Goal: Task Accomplishment & Management: Use online tool/utility

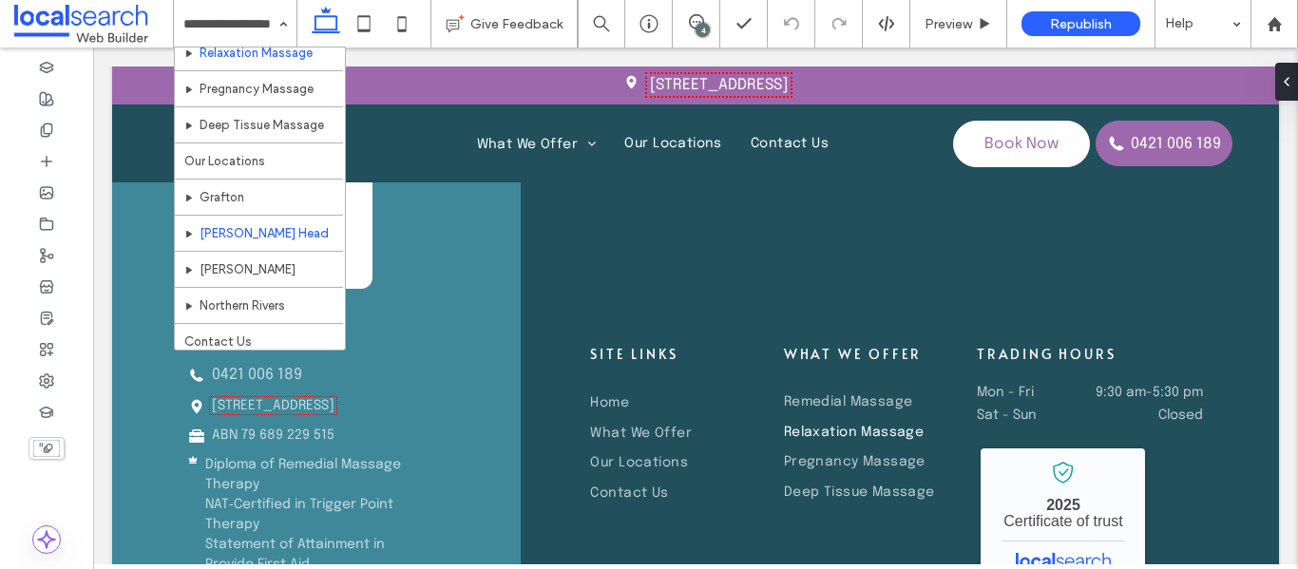
scroll to position [128, 0]
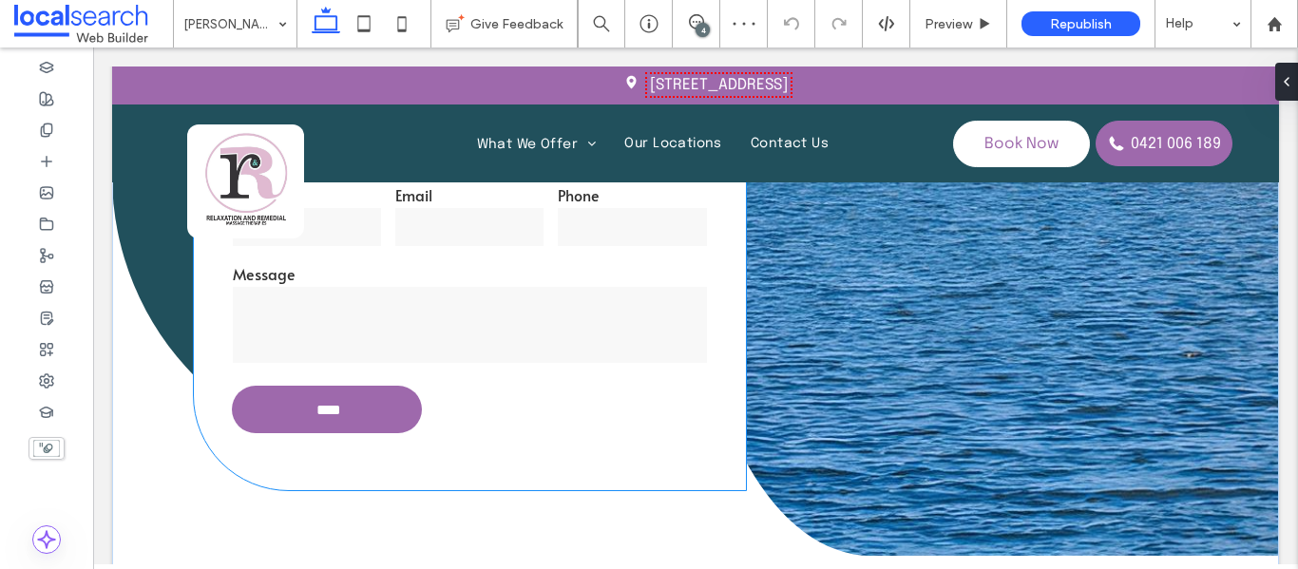
scroll to position [380, 0]
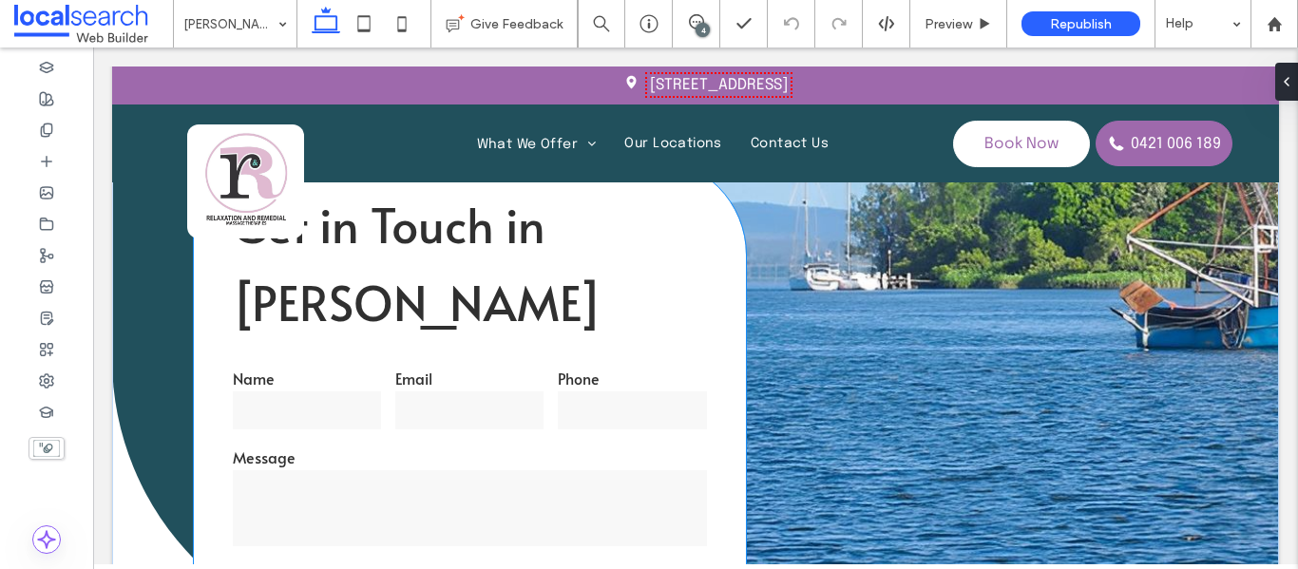
click at [440, 383] on label "Email" at bounding box center [469, 378] width 148 height 21
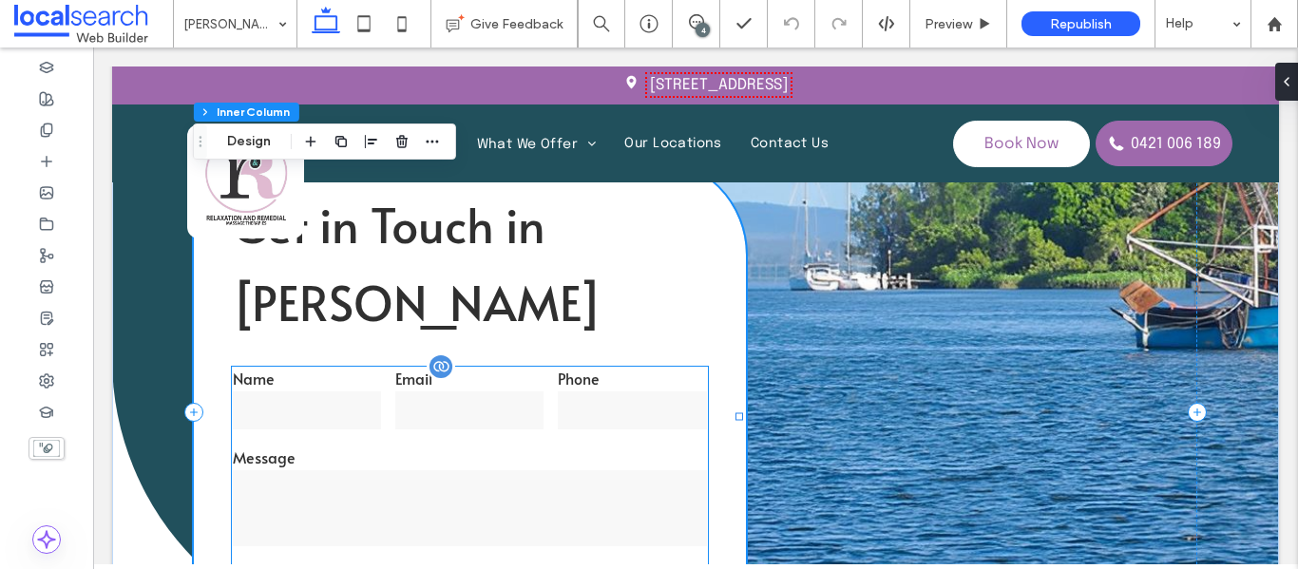
click at [424, 414] on input "email" at bounding box center [469, 410] width 148 height 38
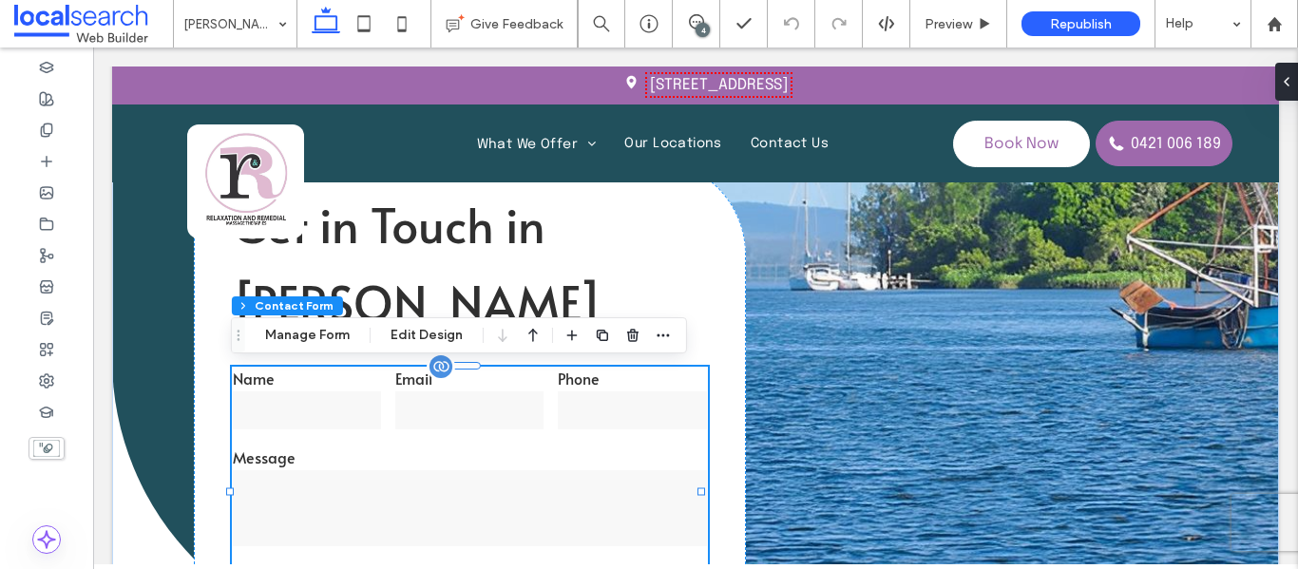
type input "*"
type input "***"
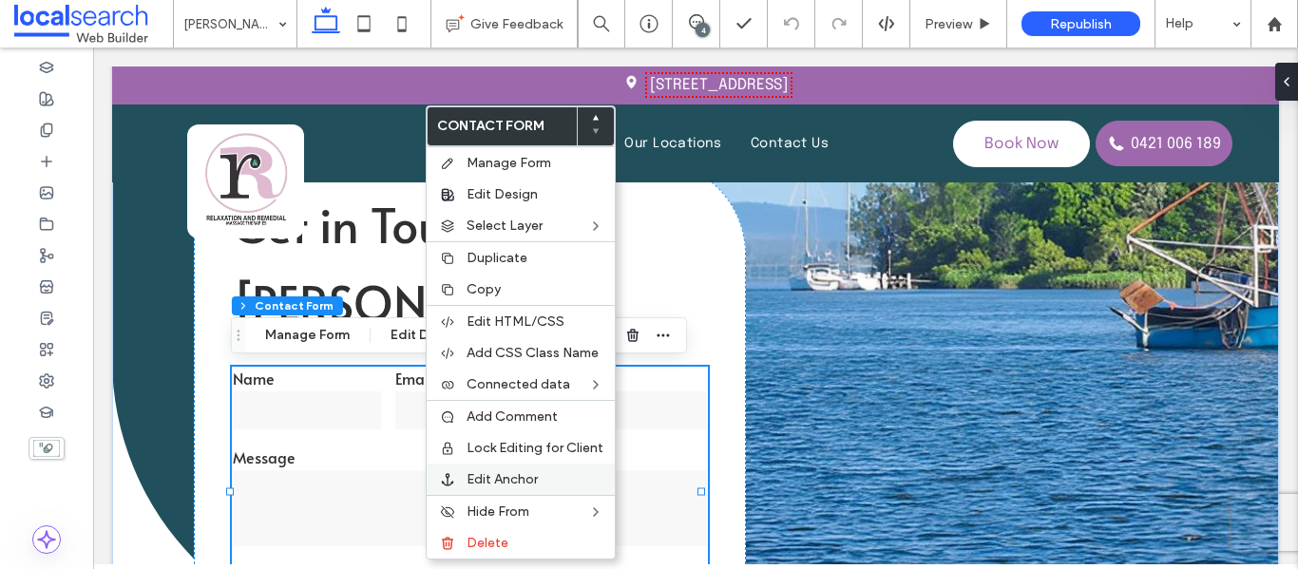
click at [511, 478] on span "Edit Anchor" at bounding box center [501, 479] width 71 height 16
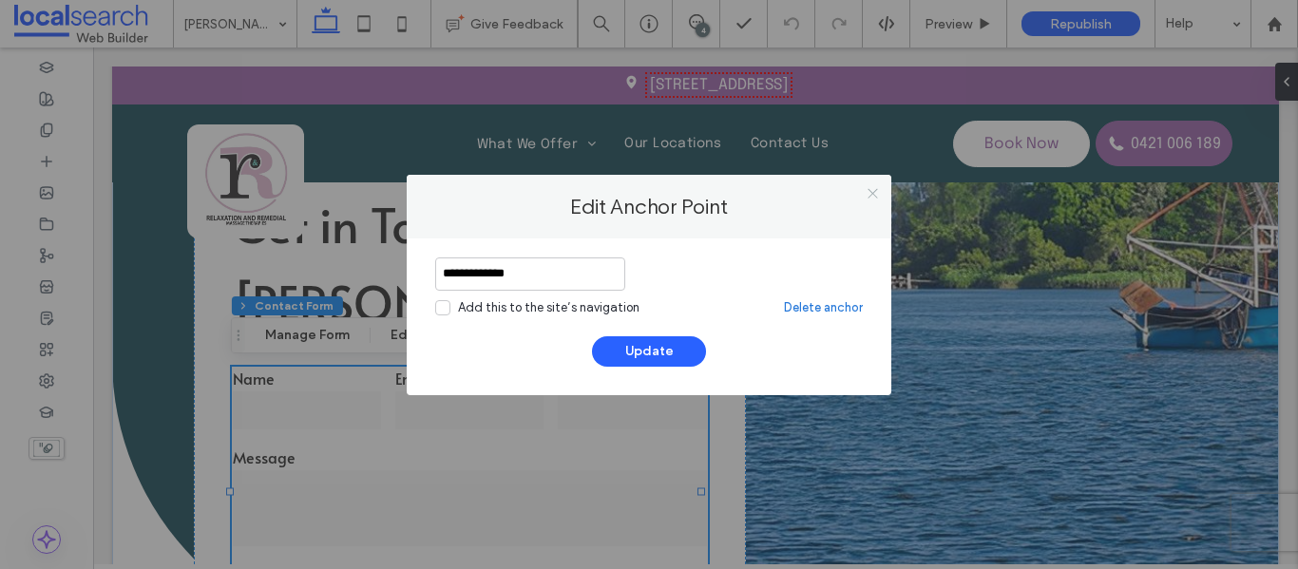
click at [875, 188] on icon at bounding box center [873, 193] width 14 height 14
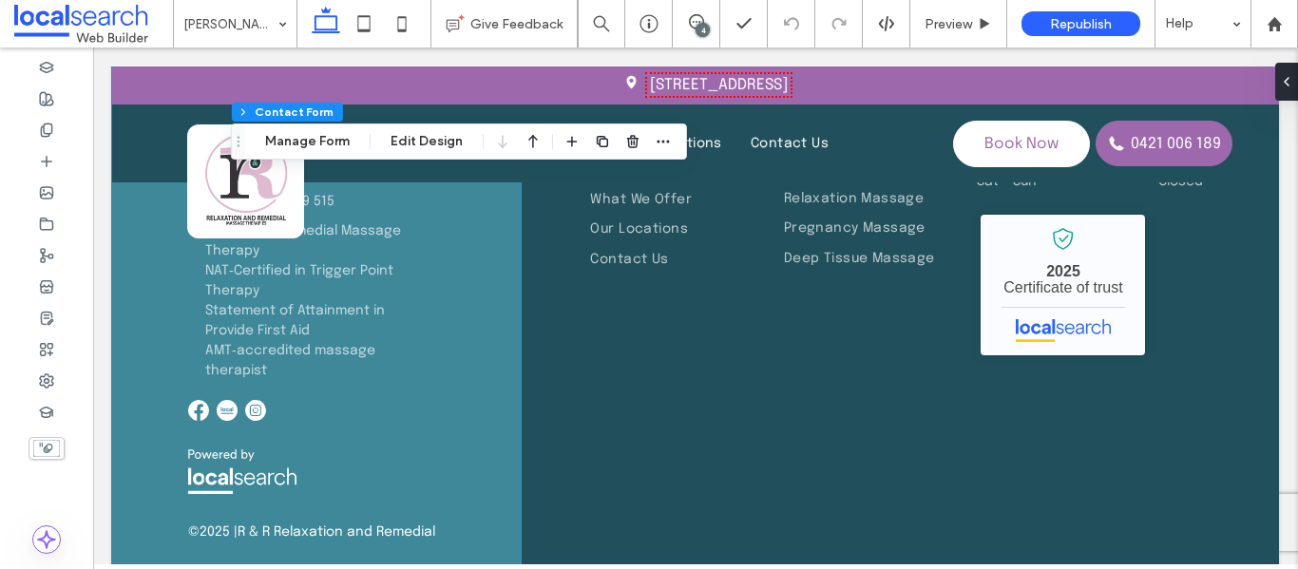
scroll to position [5830, 0]
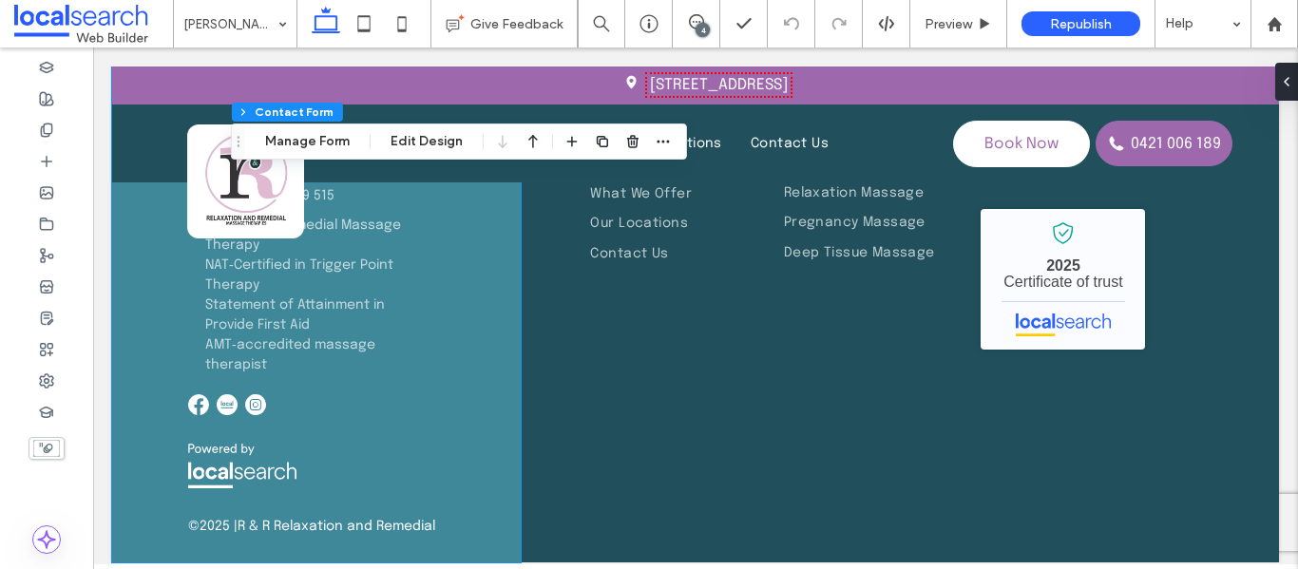
click at [227, 402] on img at bounding box center [227, 404] width 21 height 21
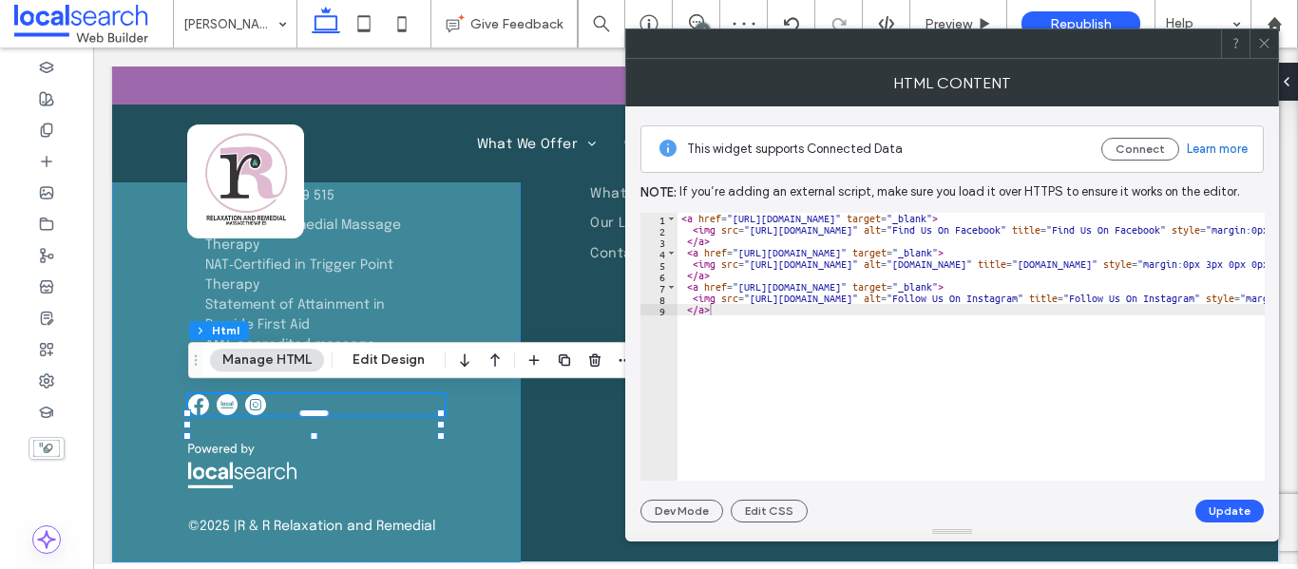
click at [1256, 50] on div at bounding box center [1263, 43] width 29 height 29
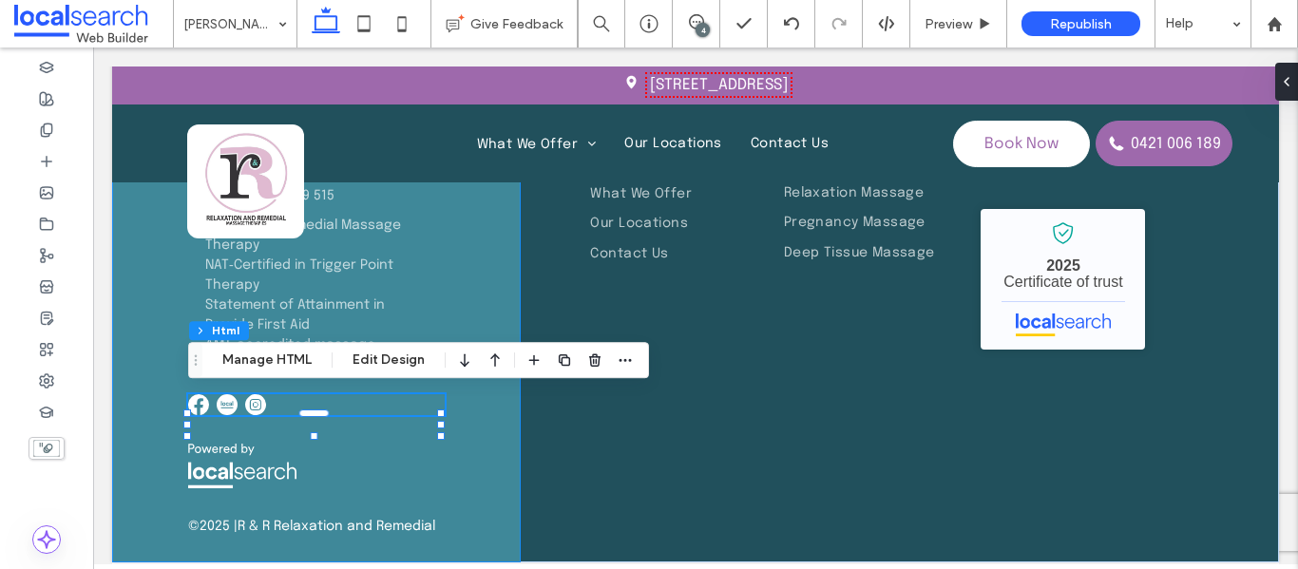
click at [494, 252] on div "contact Phone Icon 0421 006 189 Pin Icon [STREET_ADDRESS] Briefcase Icon ABN 79…" at bounding box center [316, 201] width 409 height 722
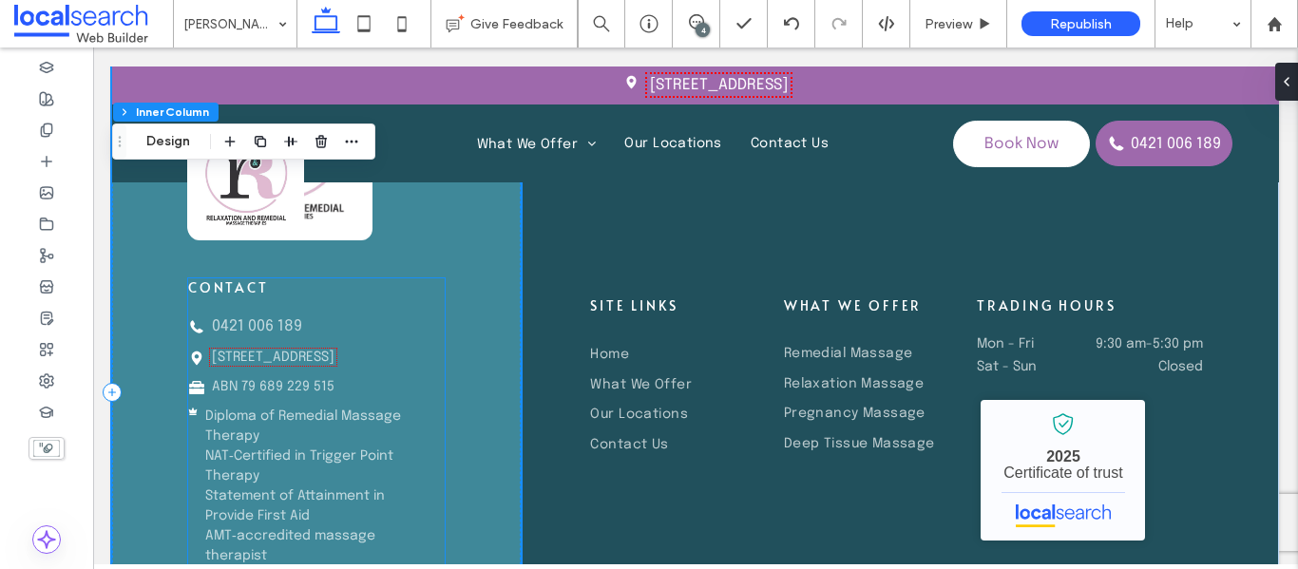
scroll to position [5640, 0]
click at [198, 387] on icon at bounding box center [196, 390] width 15 height 6
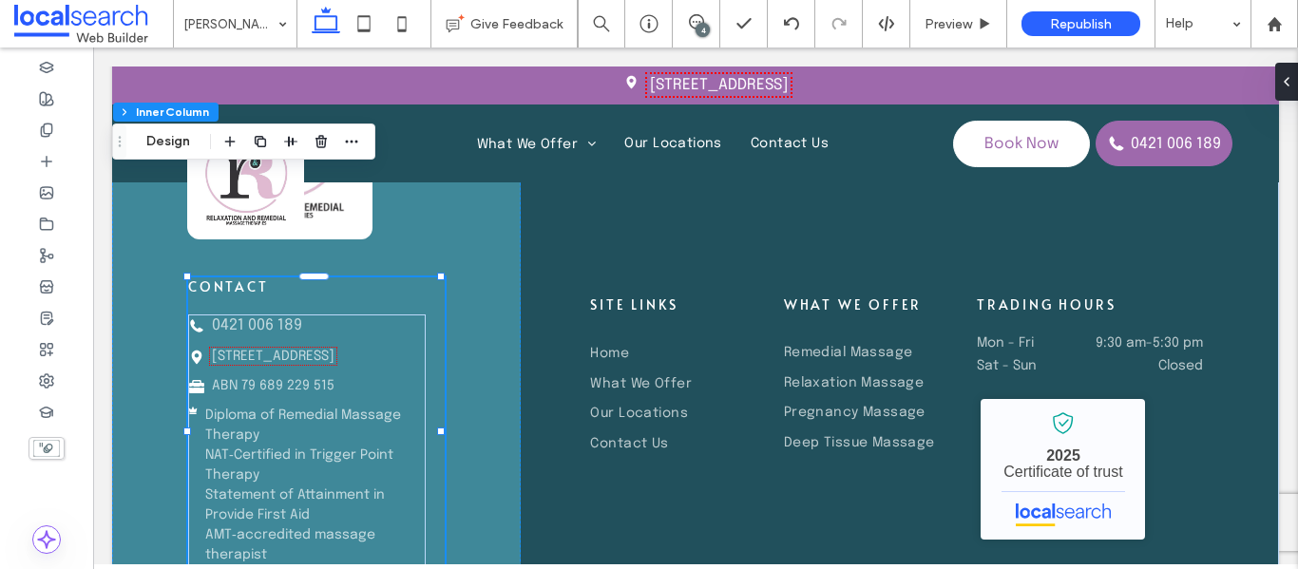
click at [198, 387] on icon at bounding box center [196, 390] width 15 height 6
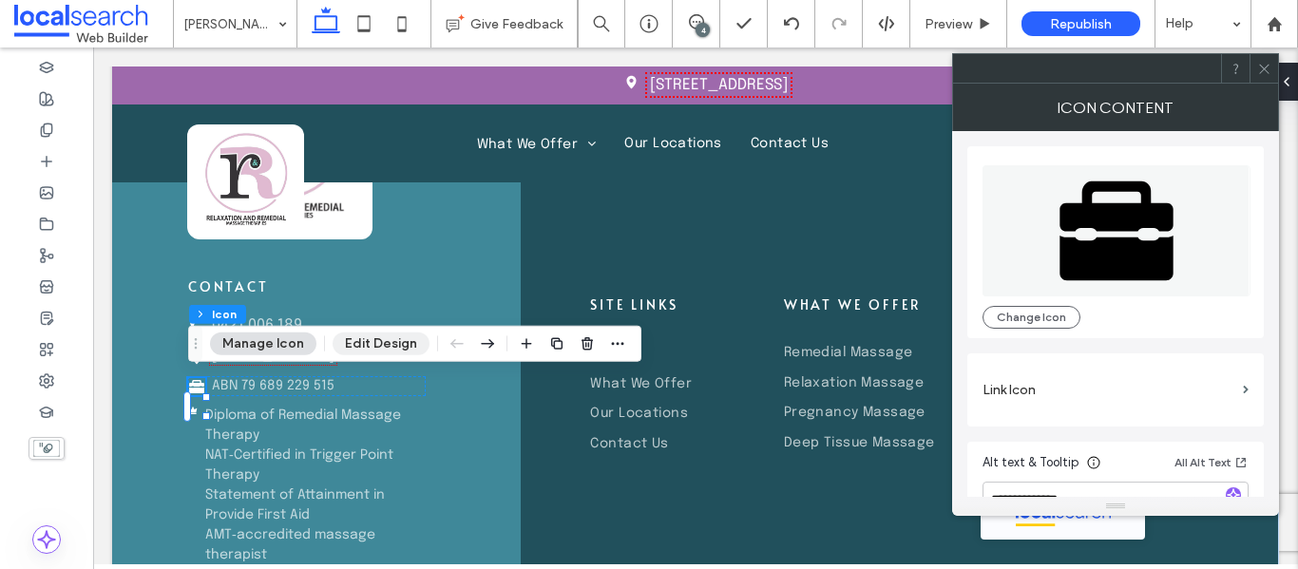
click at [391, 353] on button "Edit Design" at bounding box center [381, 344] width 97 height 23
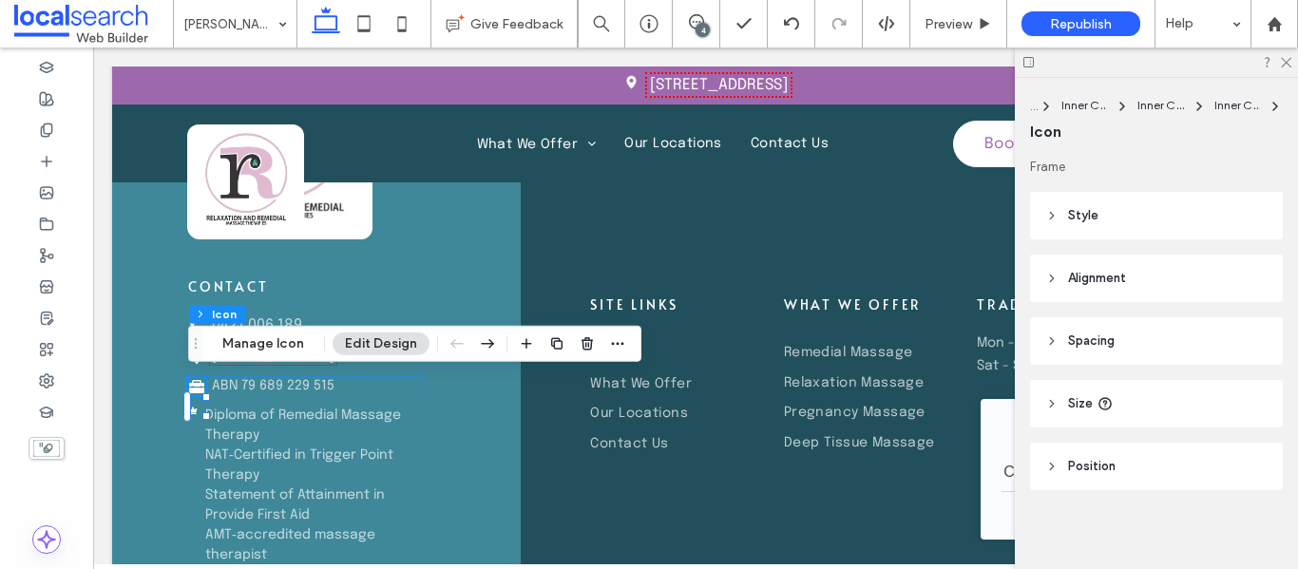
scroll to position [190, 0]
click at [1152, 216] on header "Style" at bounding box center [1156, 214] width 253 height 48
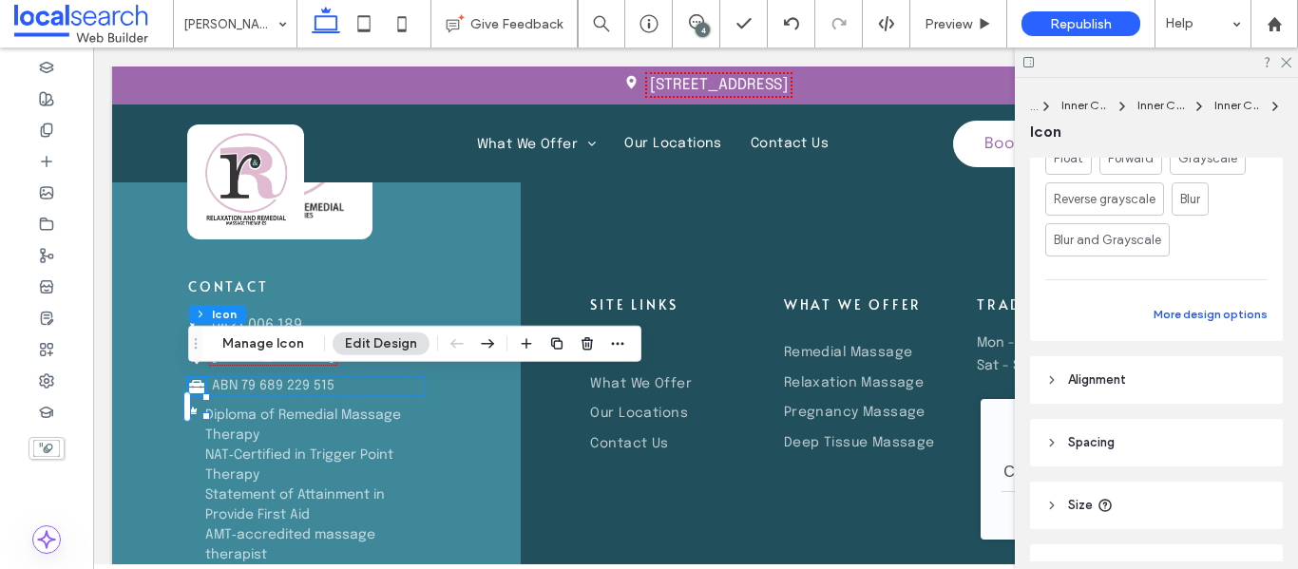
scroll to position [665, 0]
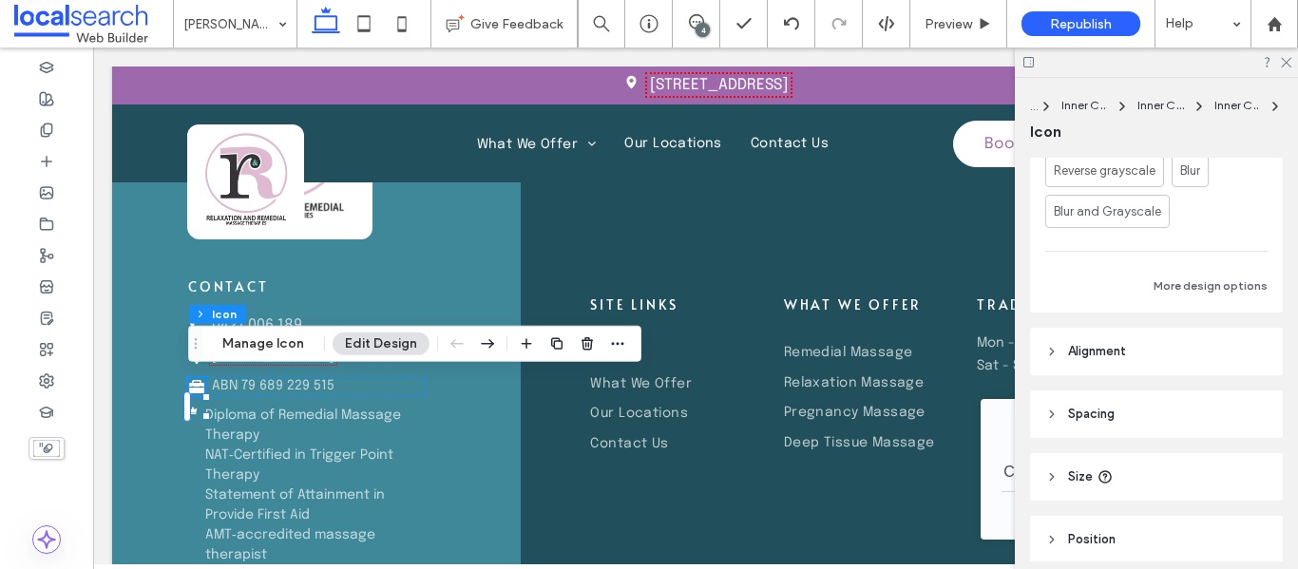
click at [1142, 405] on header "Spacing" at bounding box center [1156, 414] width 253 height 48
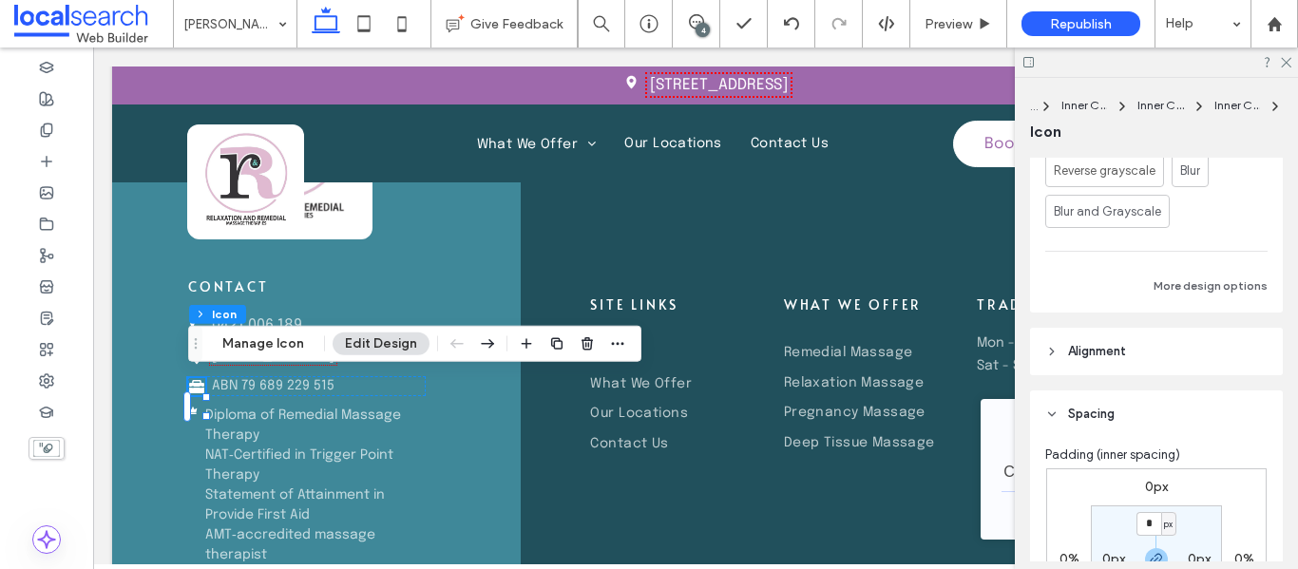
click at [1151, 361] on header "Alignment" at bounding box center [1156, 352] width 253 height 48
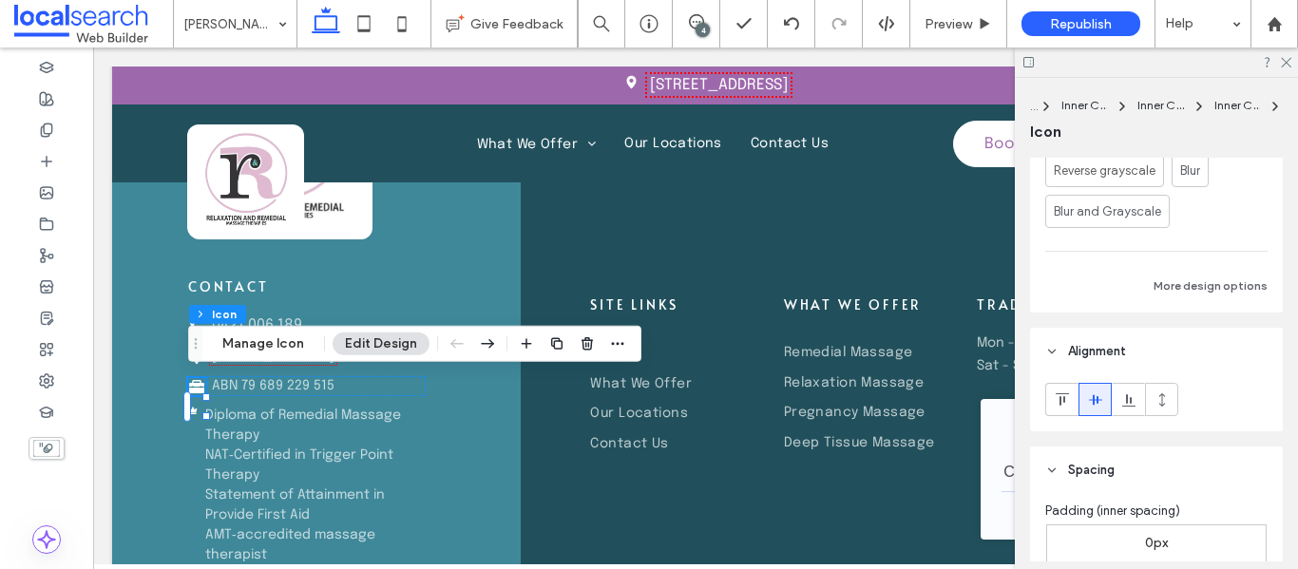
click at [1151, 361] on header "Alignment" at bounding box center [1156, 352] width 253 height 48
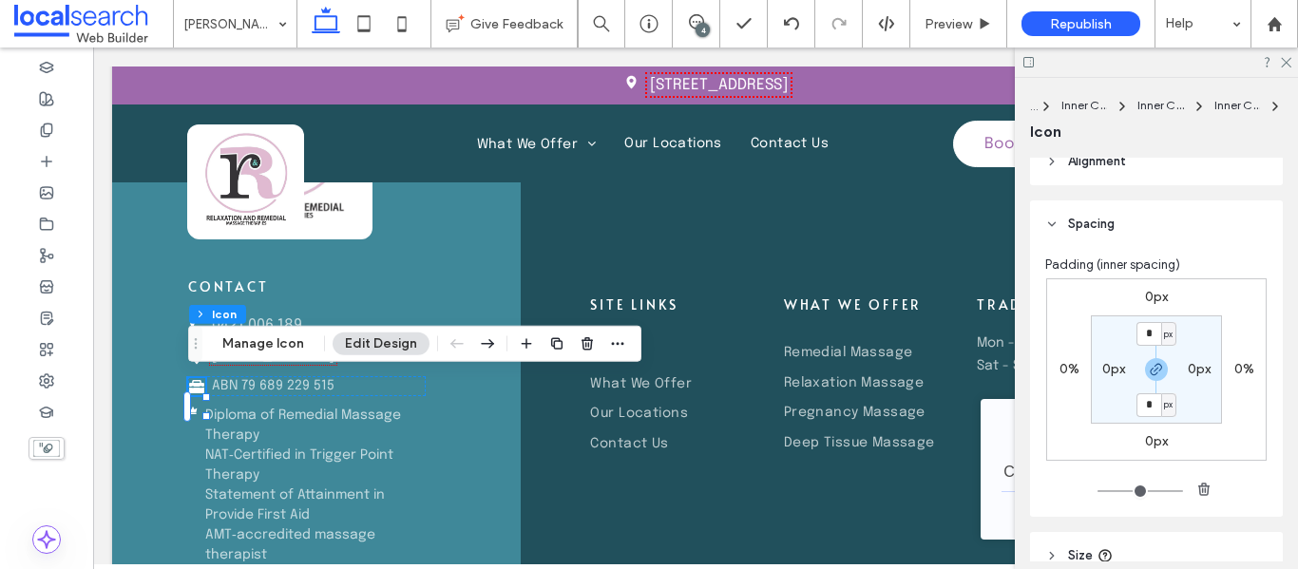
scroll to position [950, 0]
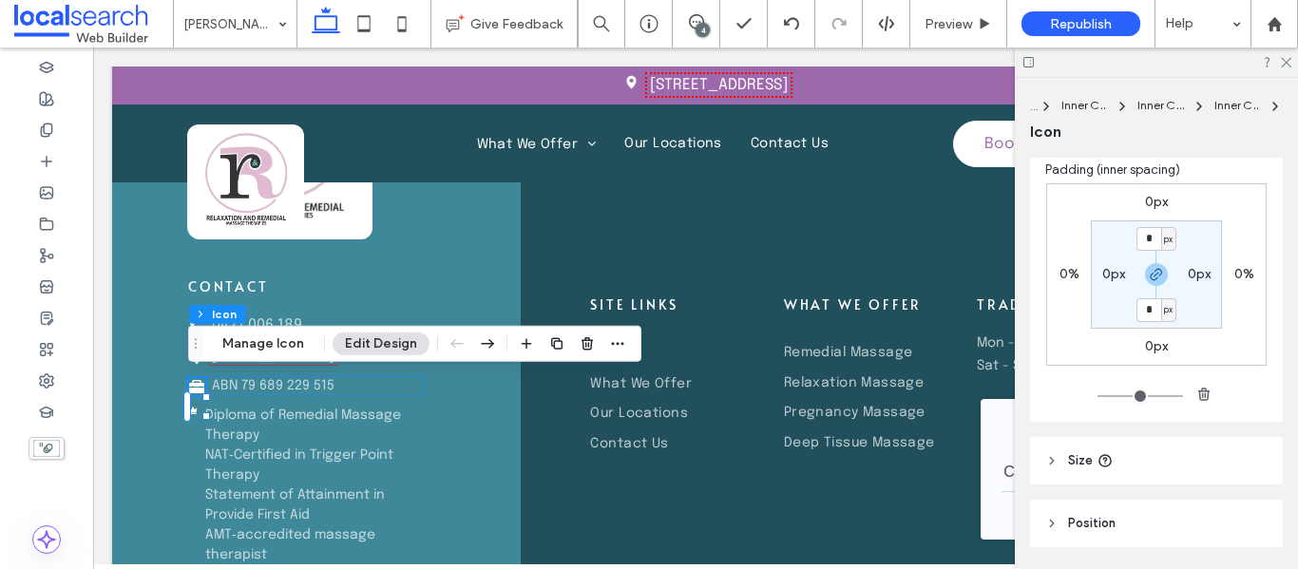
click at [1137, 446] on header "Size" at bounding box center [1156, 461] width 253 height 48
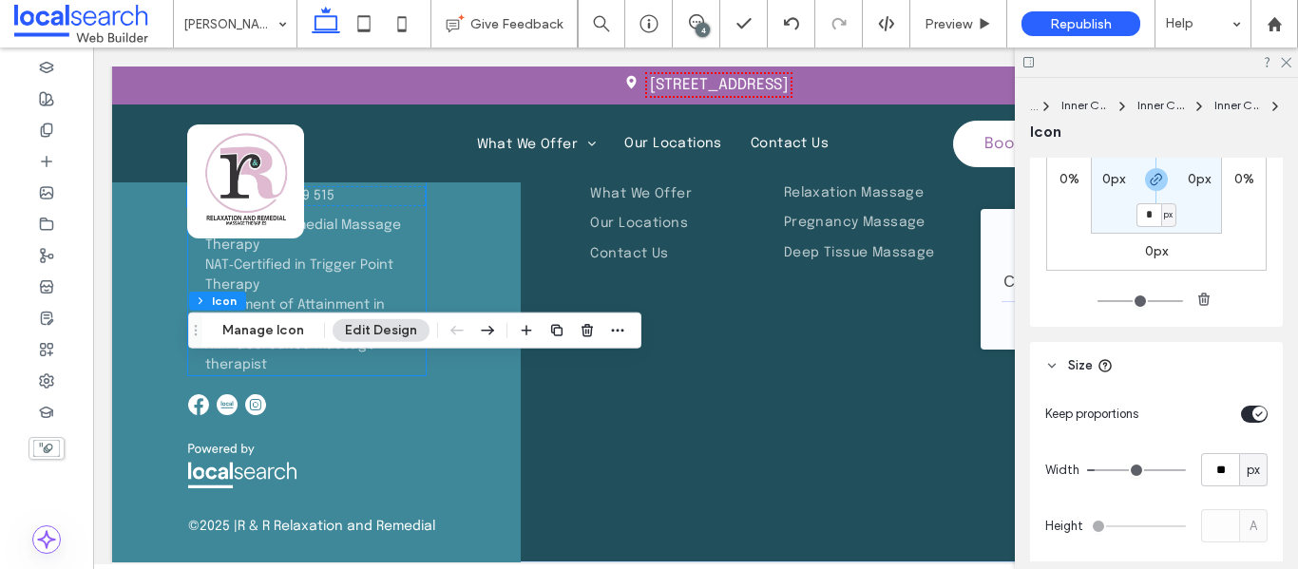
scroll to position [5640, 0]
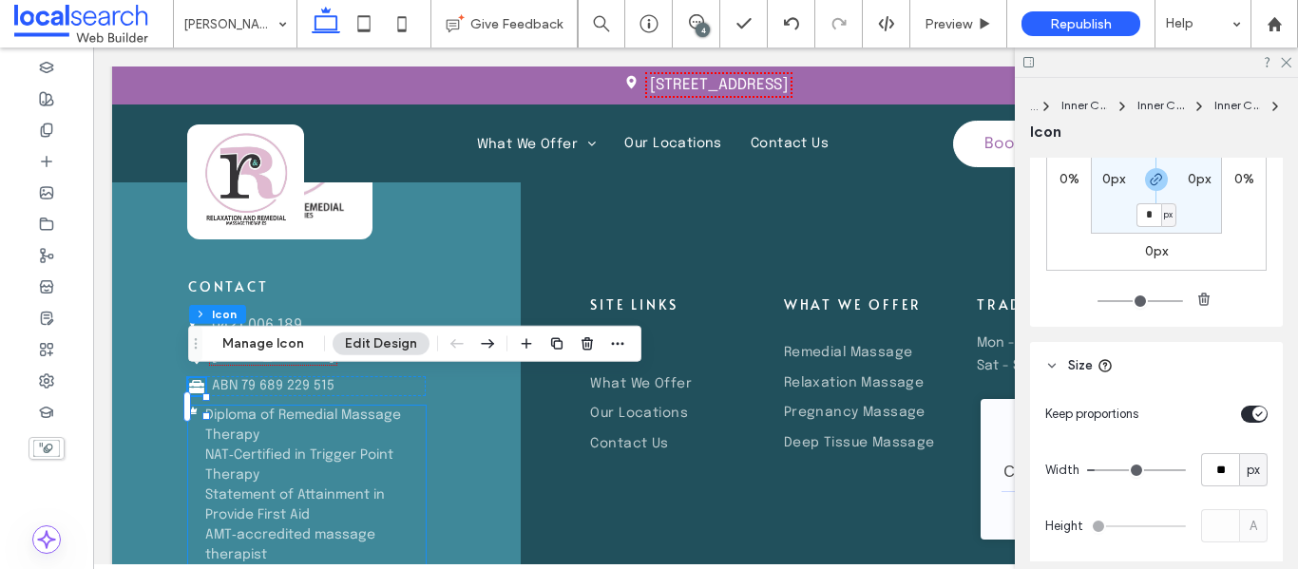
click at [196, 411] on icon at bounding box center [193, 411] width 9 height 8
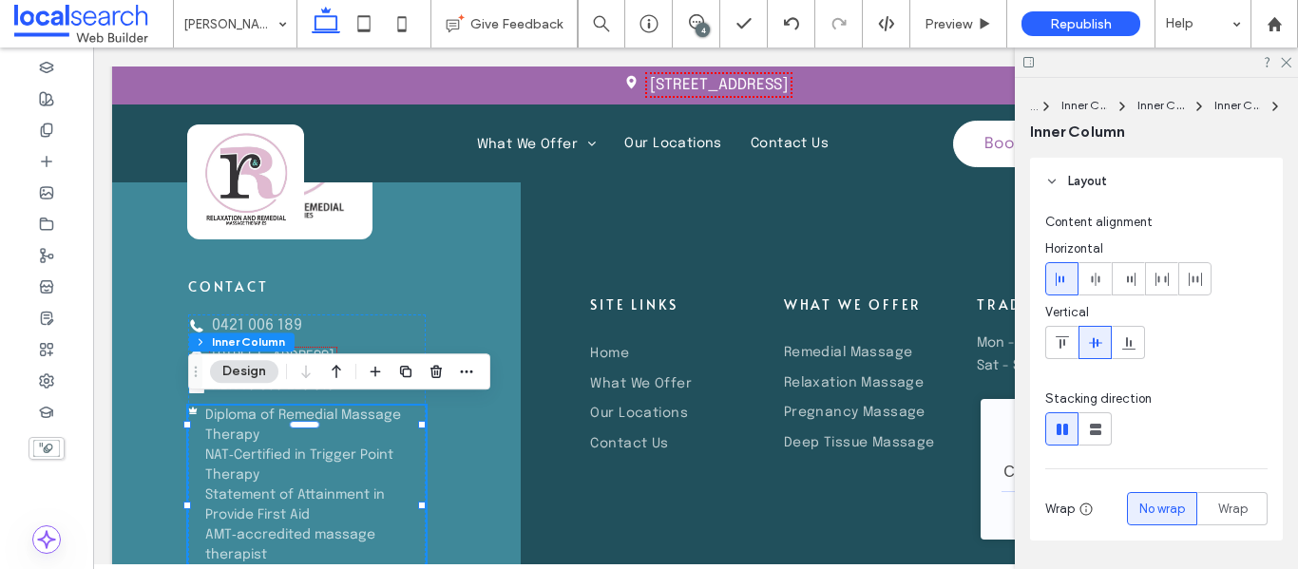
click at [196, 411] on icon at bounding box center [193, 411] width 9 height 8
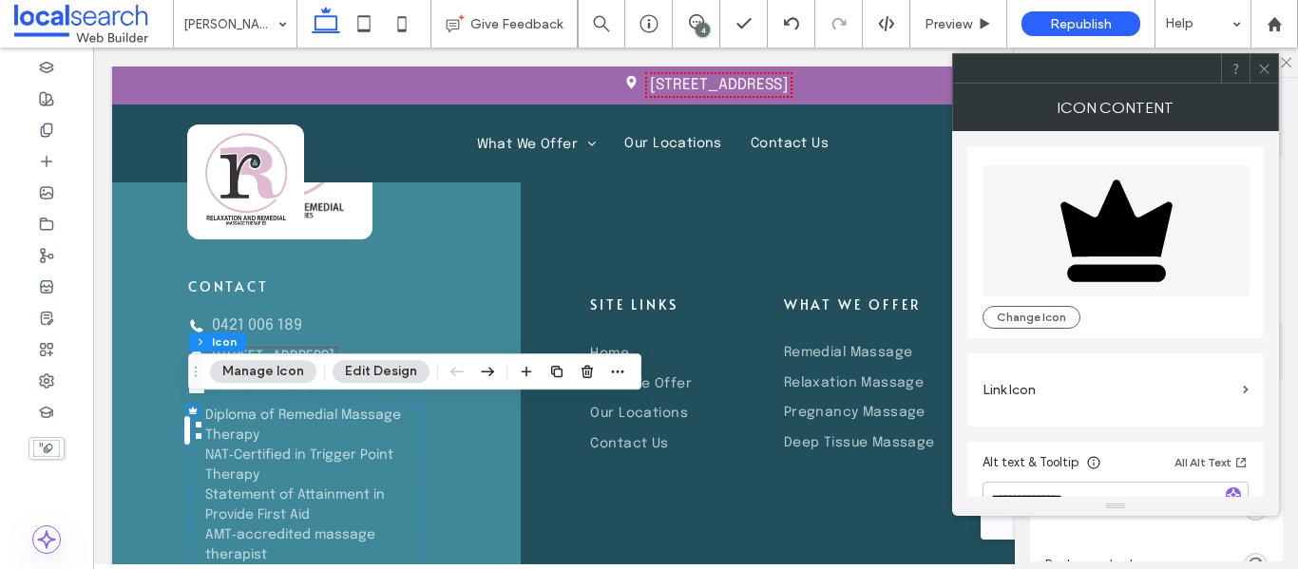
click at [380, 375] on button "Edit Design" at bounding box center [381, 371] width 97 height 23
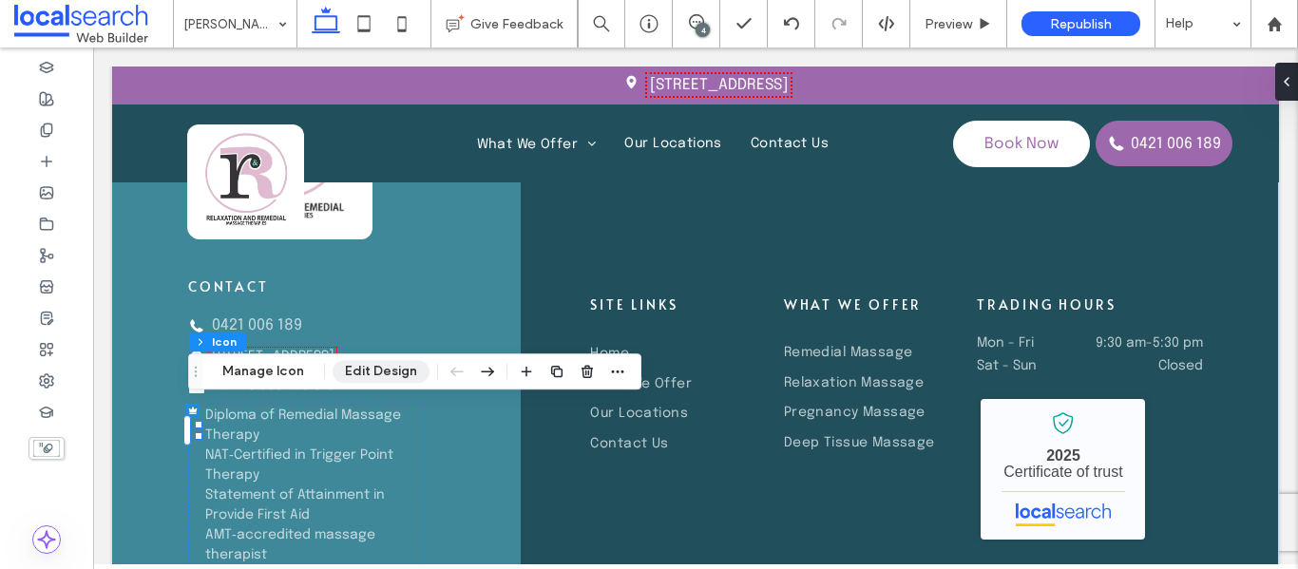
click at [380, 375] on button "Edit Design" at bounding box center [381, 371] width 97 height 23
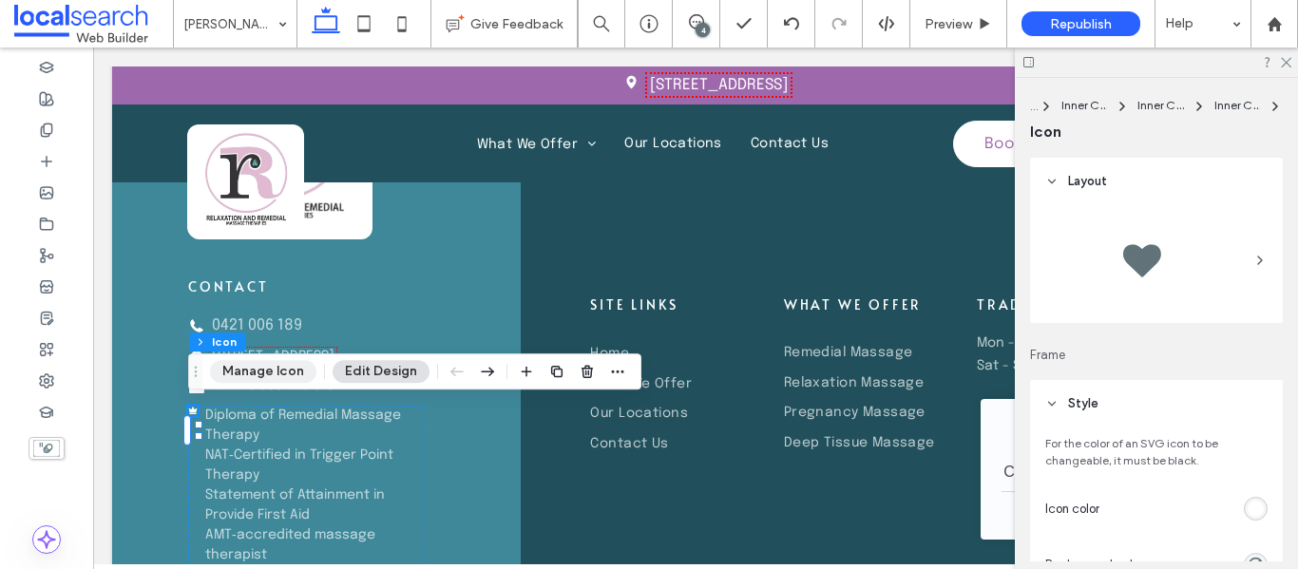
click at [291, 375] on button "Manage Icon" at bounding box center [263, 371] width 106 height 23
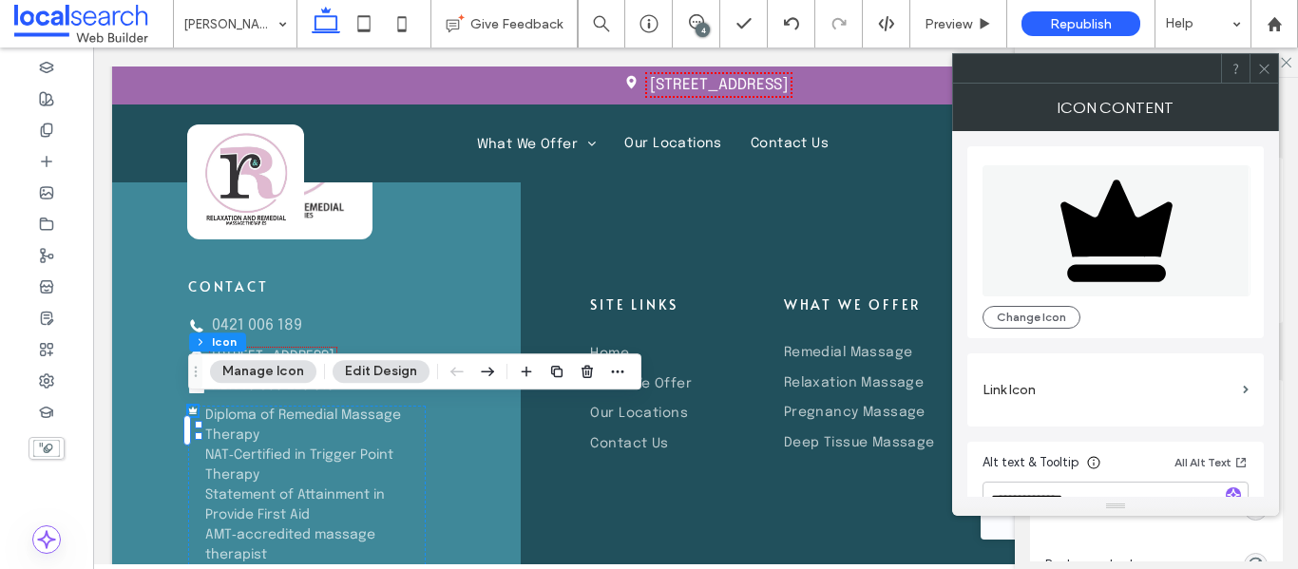
scroll to position [55, 0]
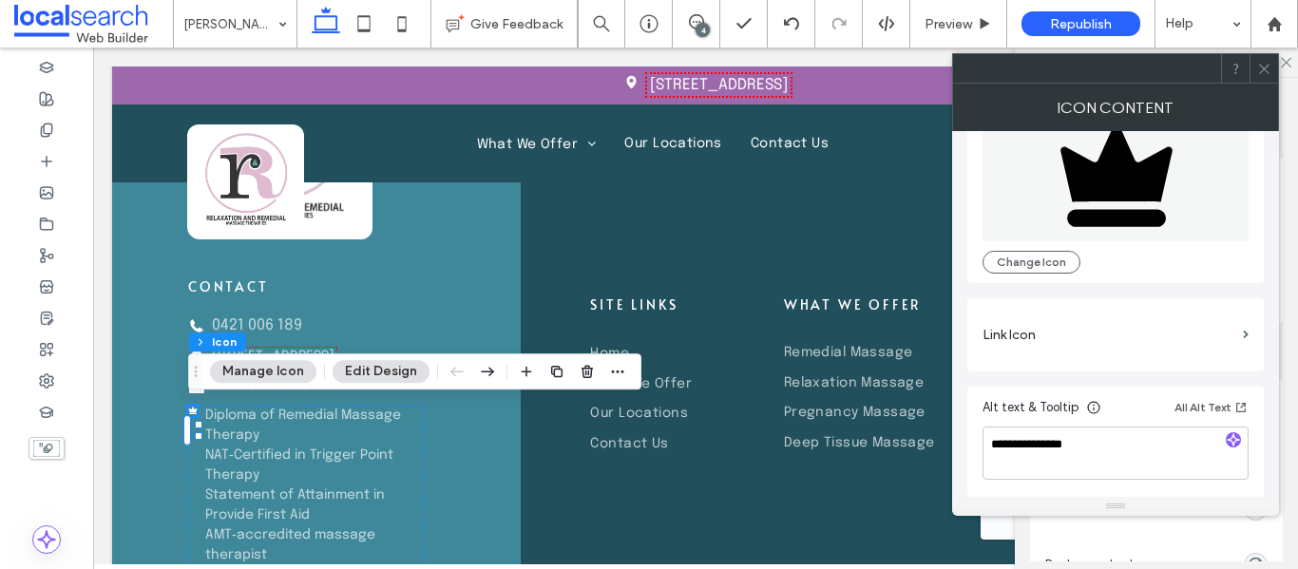
click at [350, 364] on button "Edit Design" at bounding box center [381, 371] width 97 height 23
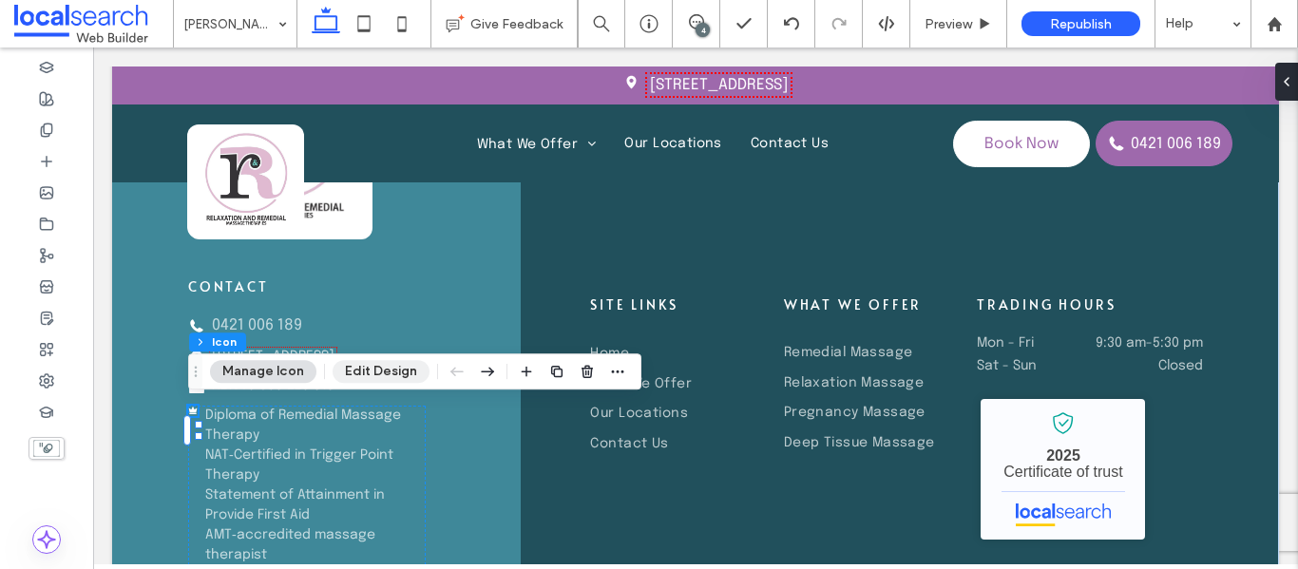
click at [350, 364] on button "Edit Design" at bounding box center [381, 371] width 97 height 23
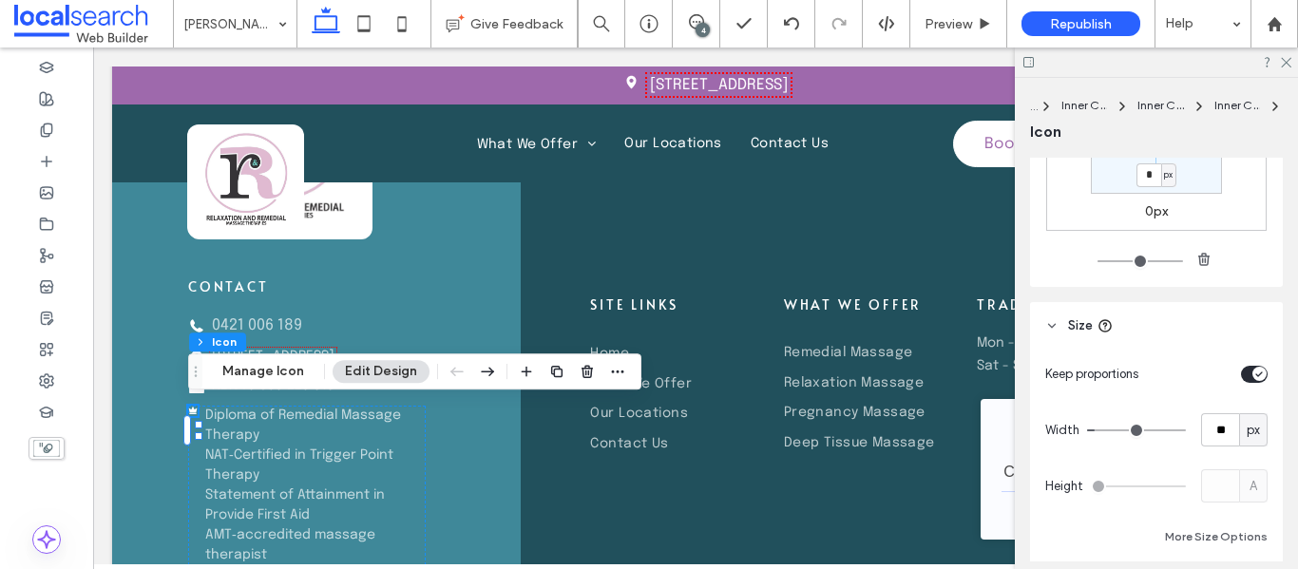
scroll to position [1140, 0]
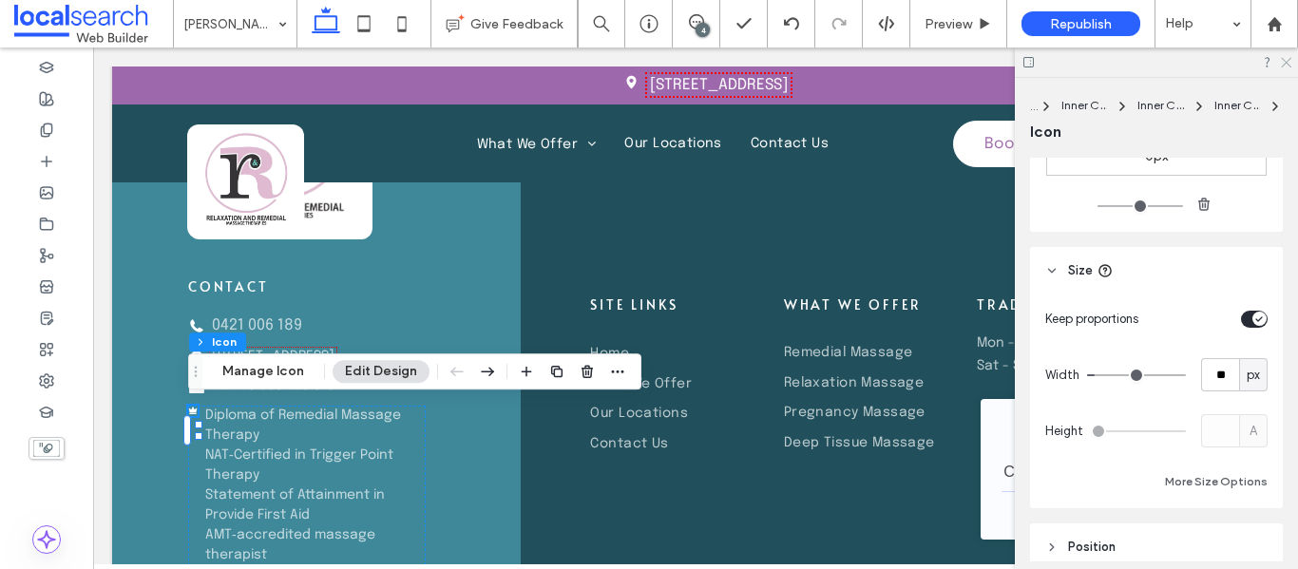
click at [1280, 57] on icon at bounding box center [1285, 61] width 12 height 12
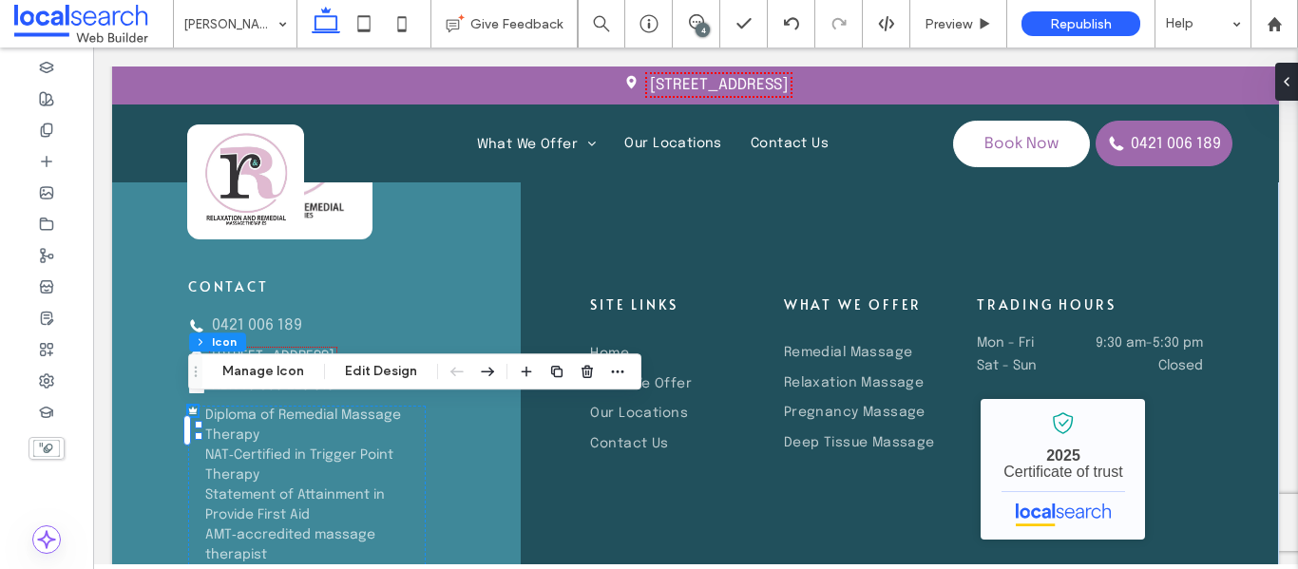
click at [29, 224] on div at bounding box center [46, 223] width 93 height 31
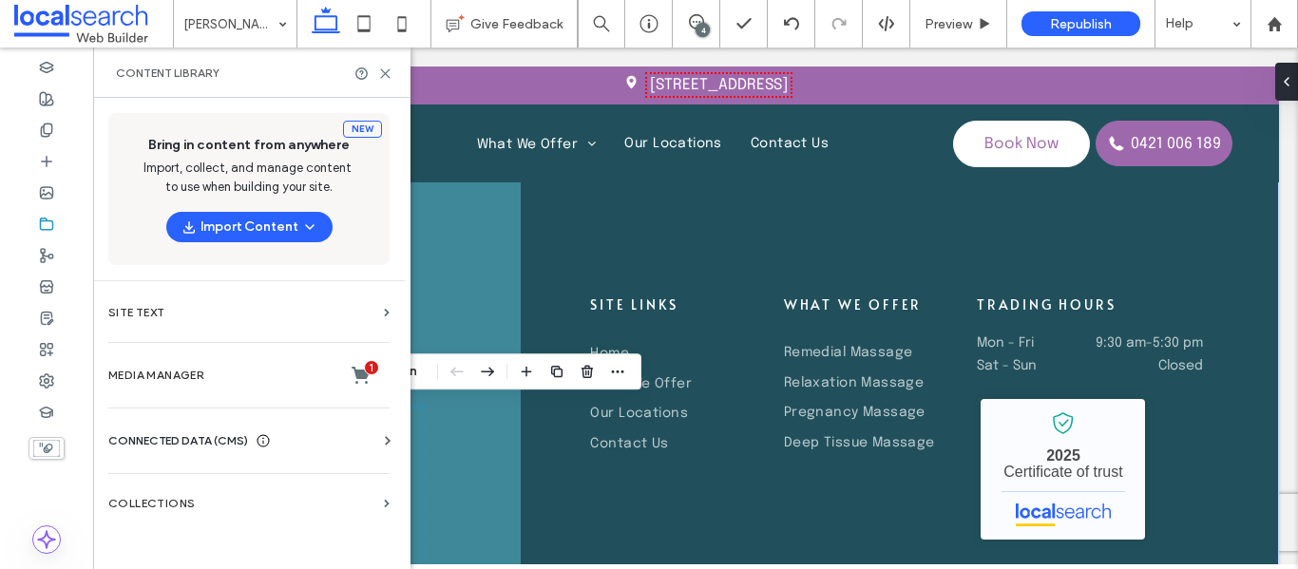
click at [224, 448] on span "CONNECTED DATA (CMS)" at bounding box center [178, 440] width 140 height 19
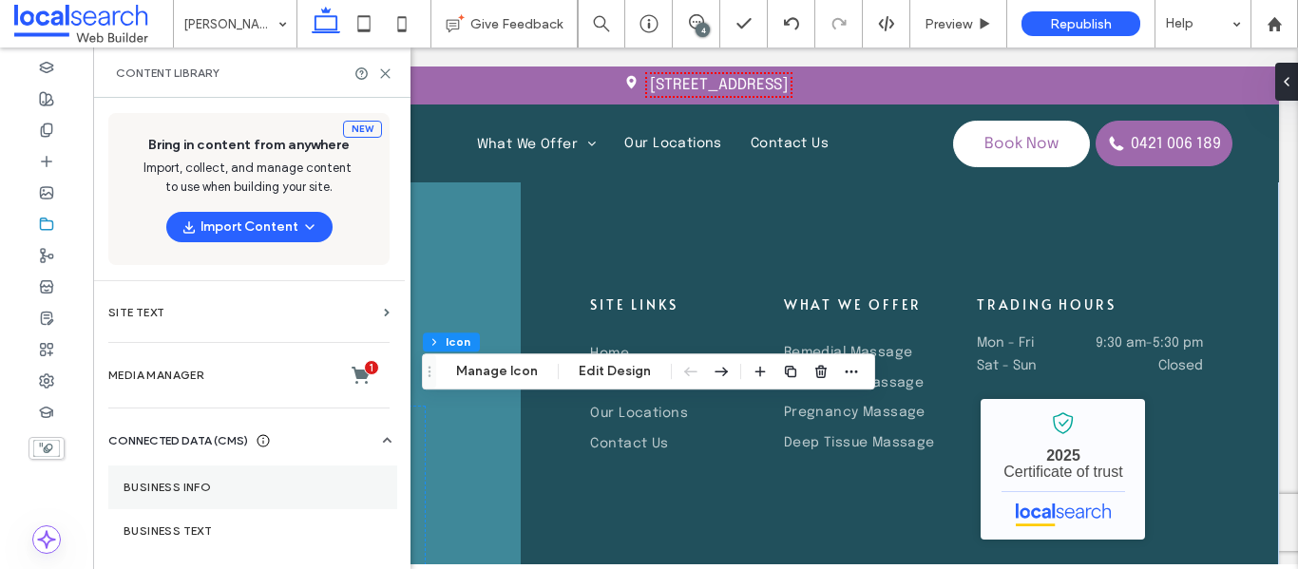
click at [206, 477] on section "Business Info" at bounding box center [252, 488] width 289 height 44
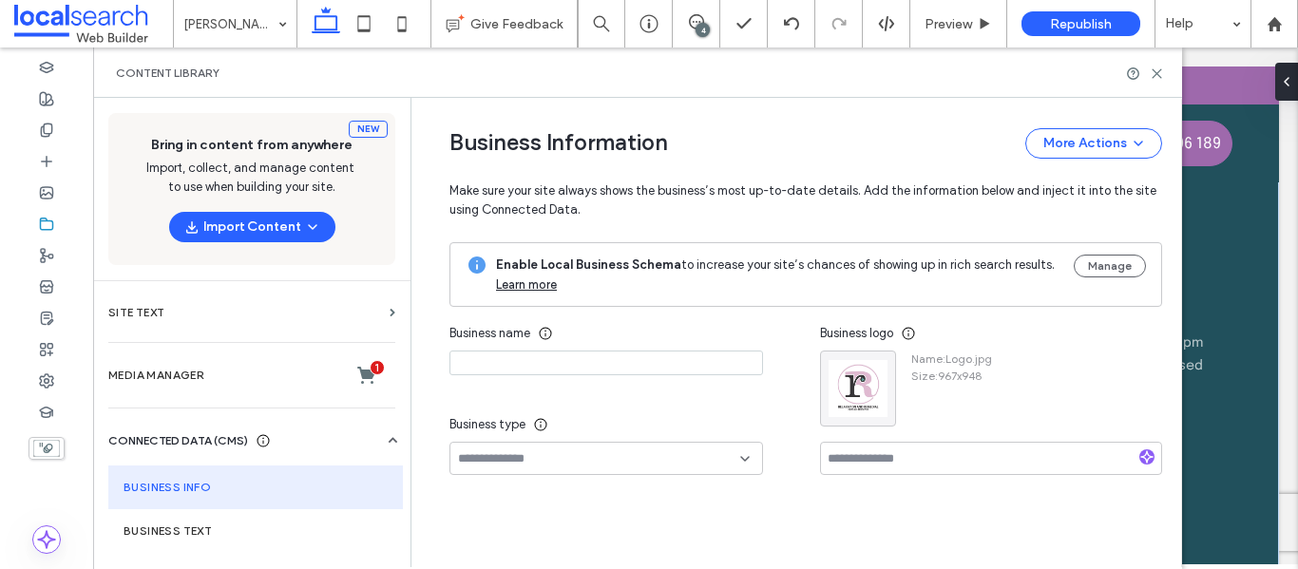
type input "**********"
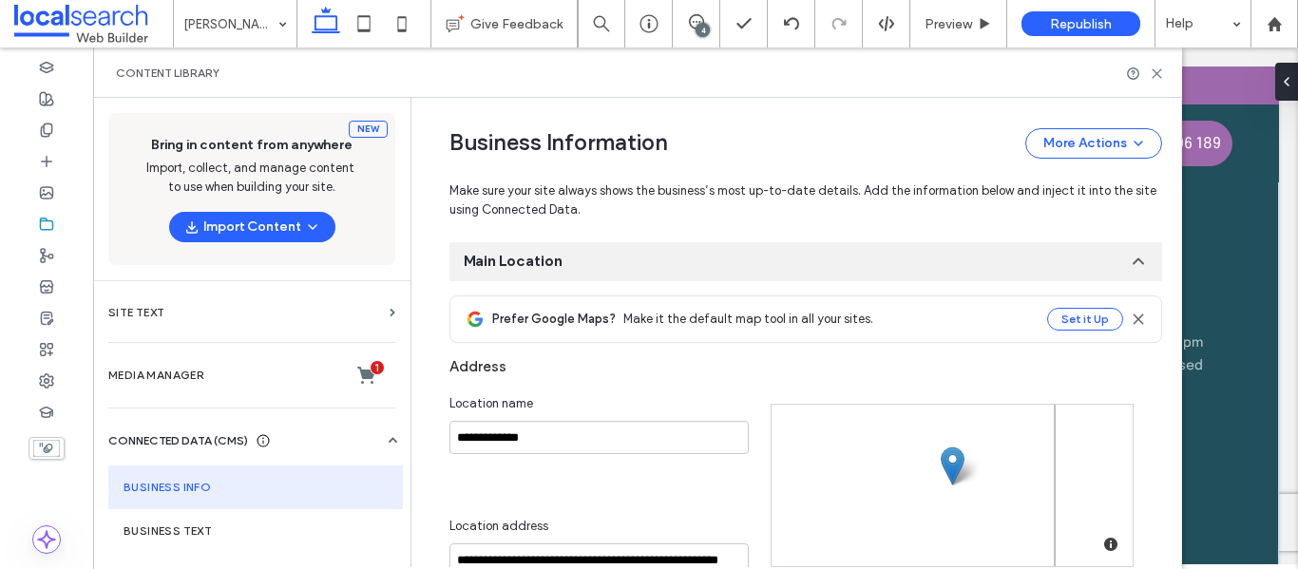
scroll to position [380, 0]
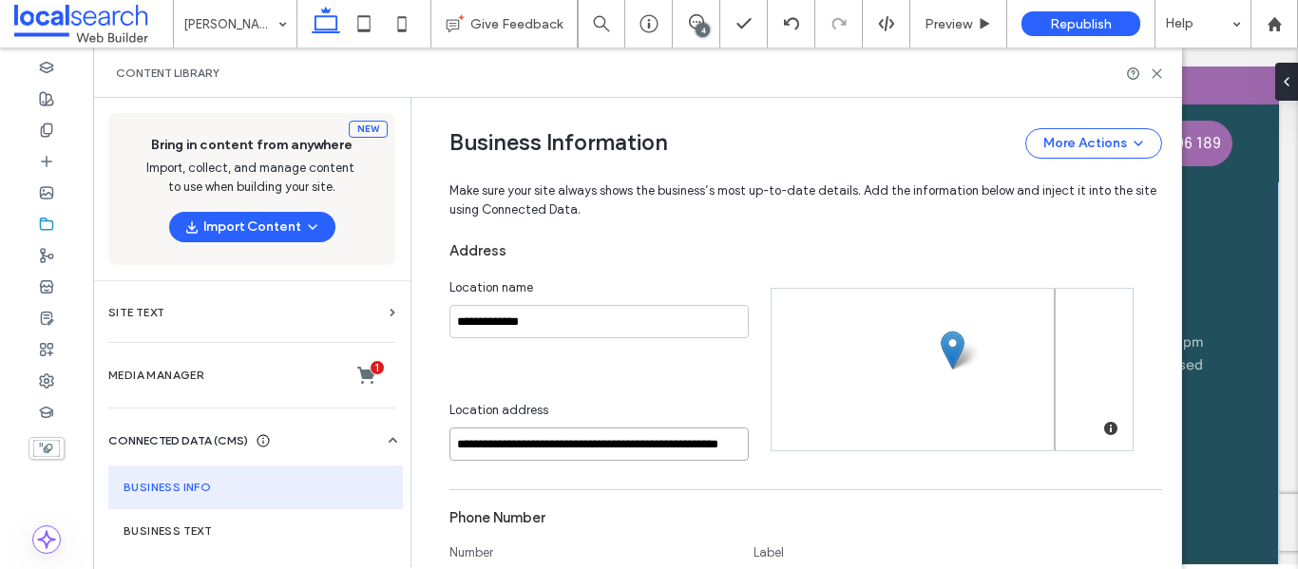
click at [635, 439] on input "**********" at bounding box center [598, 444] width 299 height 33
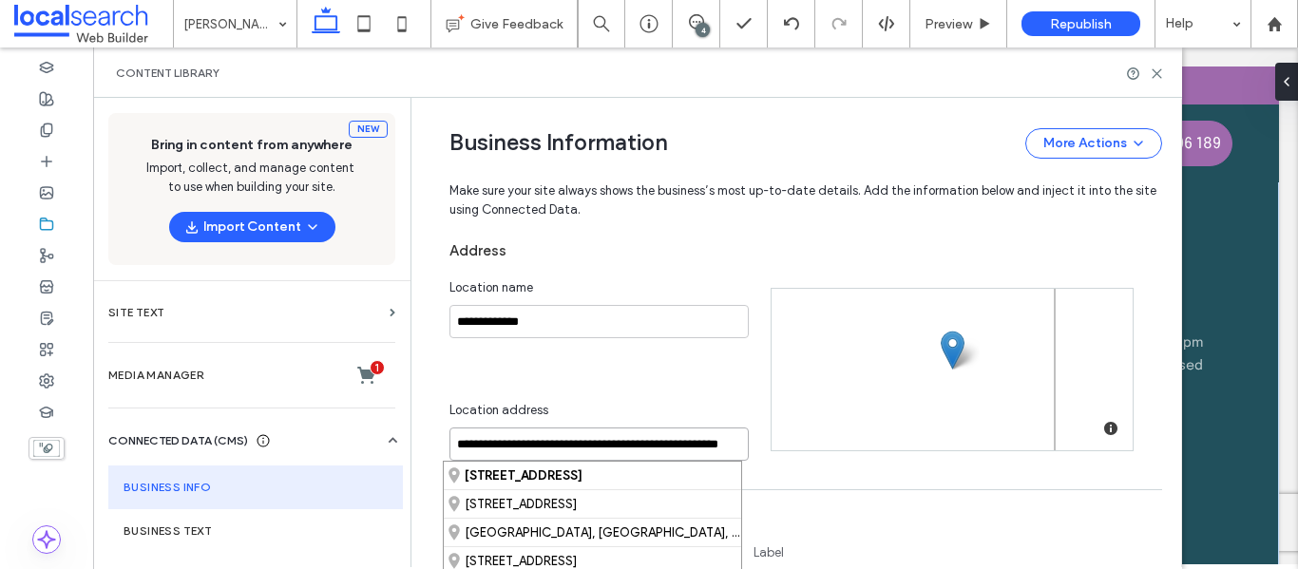
click at [635, 439] on input "**********" at bounding box center [598, 444] width 299 height 33
click at [647, 379] on div "**********" at bounding box center [609, 369] width 321 height 182
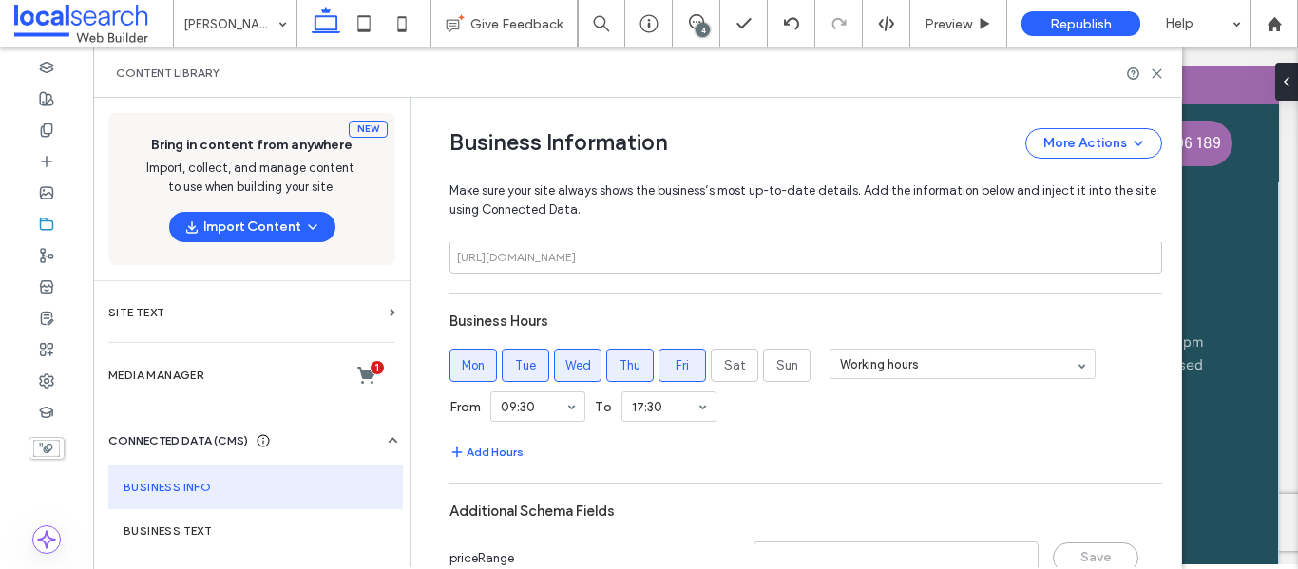
scroll to position [1140, 0]
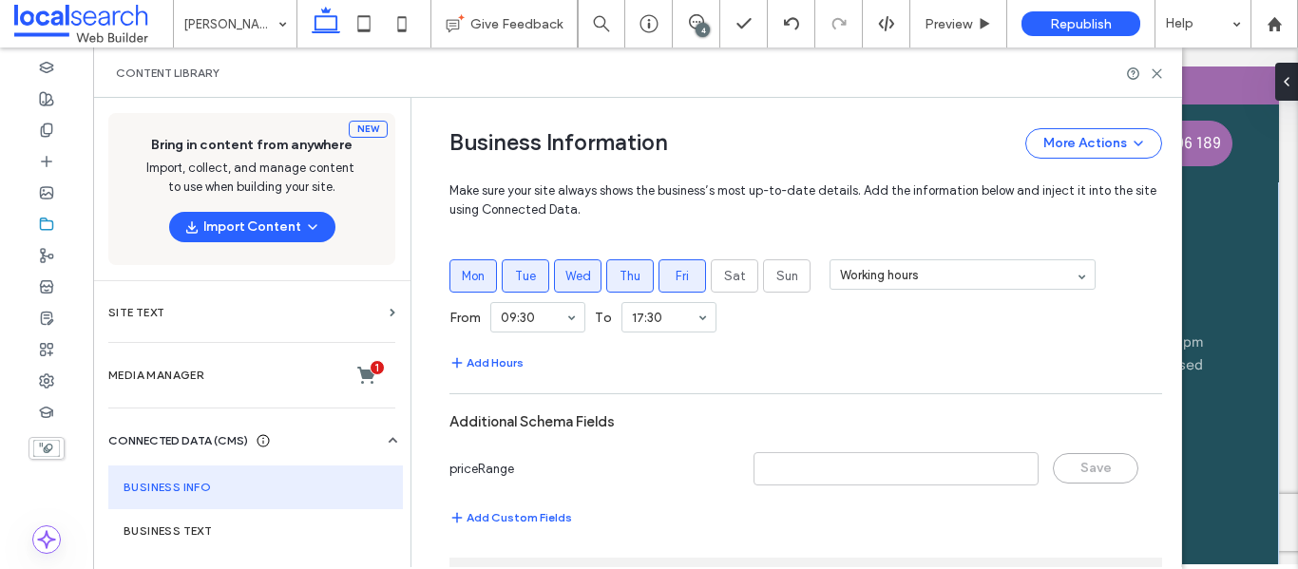
click at [1166, 77] on div "Content Library" at bounding box center [637, 73] width 1089 height 50
click at [1158, 75] on use at bounding box center [1156, 73] width 9 height 9
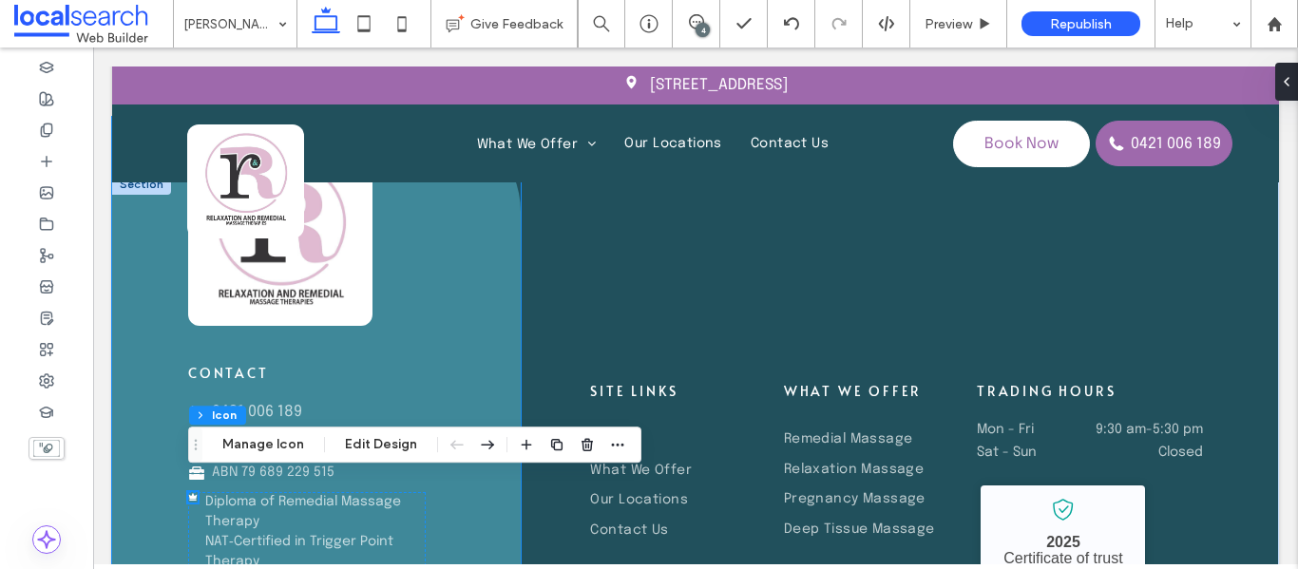
scroll to position [5551, 0]
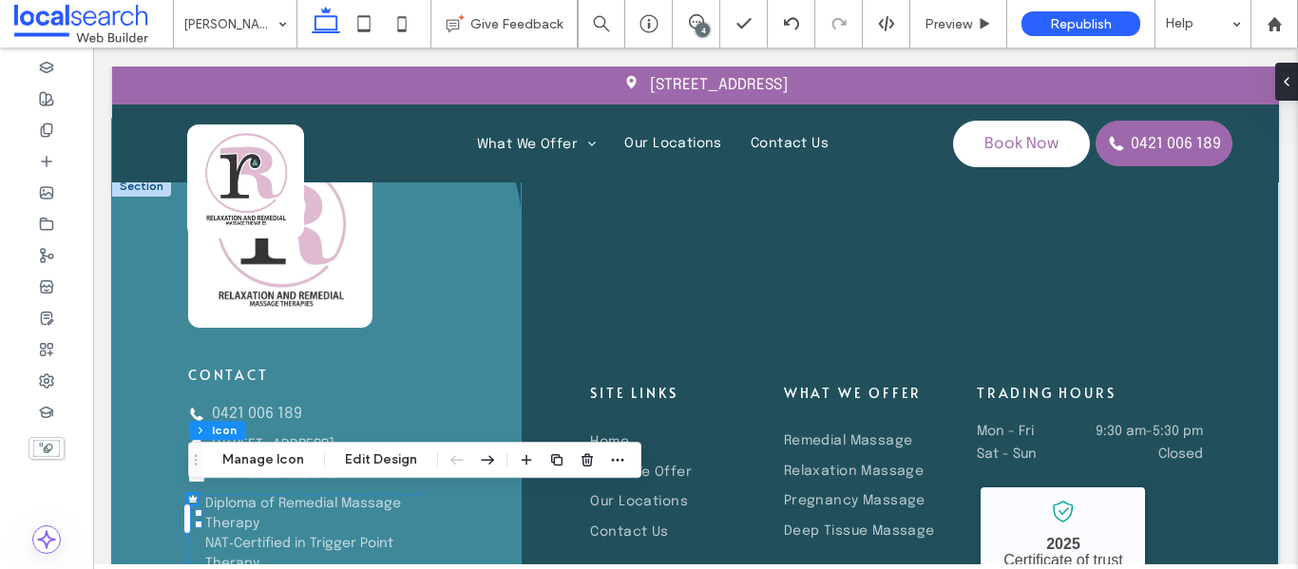
click at [452, 383] on div "contact Phone Icon 0421 006 189 Pin Icon [STREET_ADDRESS] Briefcase Icon ABN 79…" at bounding box center [316, 480] width 409 height 722
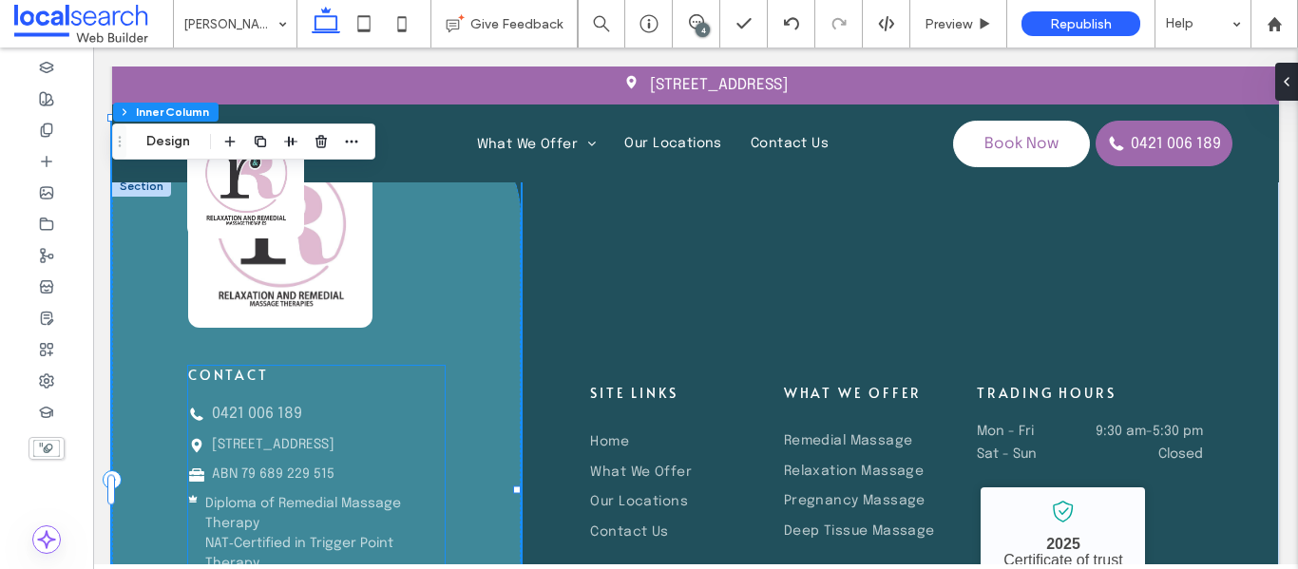
click at [272, 438] on link "[STREET_ADDRESS]" at bounding box center [273, 444] width 123 height 13
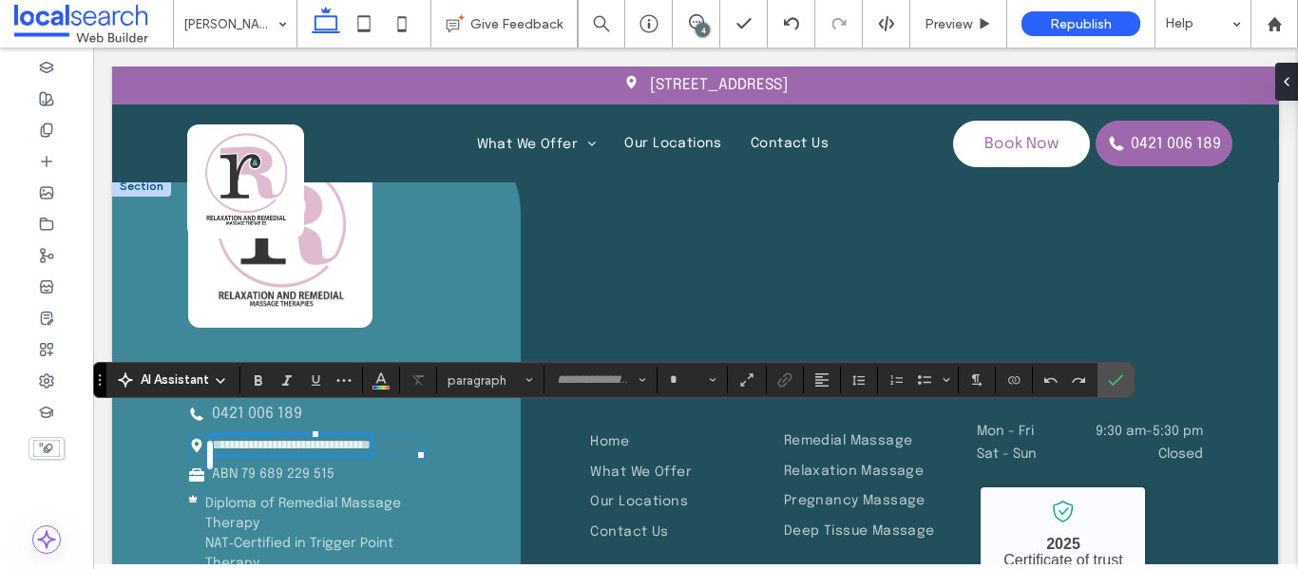
type input "********"
type input "**"
click at [780, 376] on icon "Link" at bounding box center [784, 379] width 15 height 15
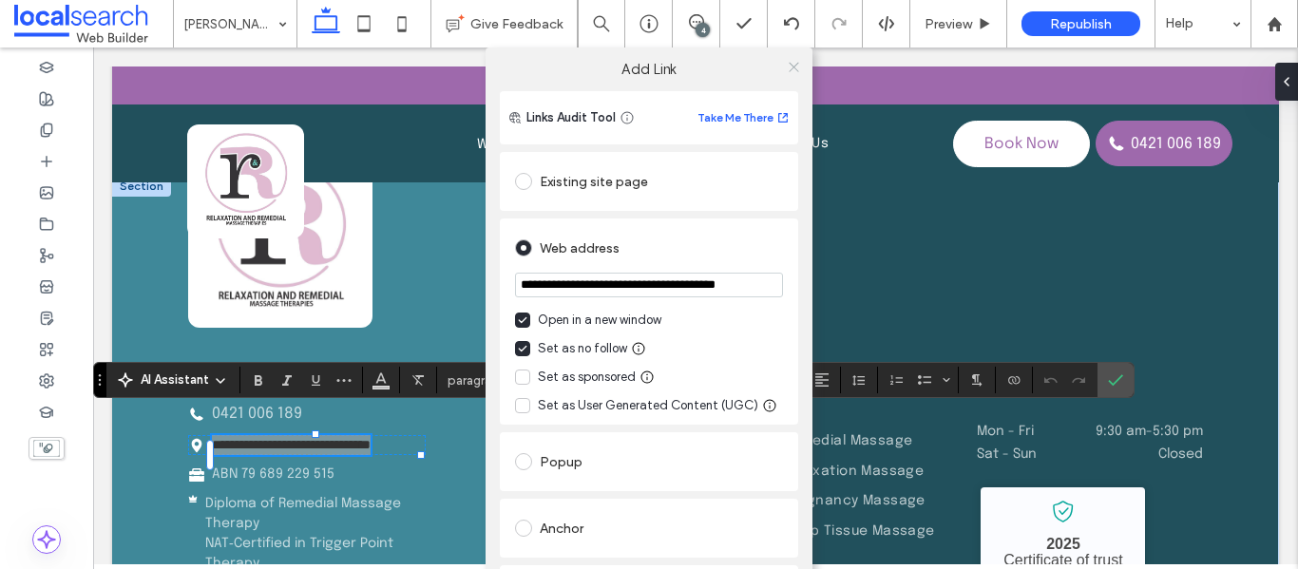
click at [788, 62] on icon at bounding box center [794, 67] width 14 height 14
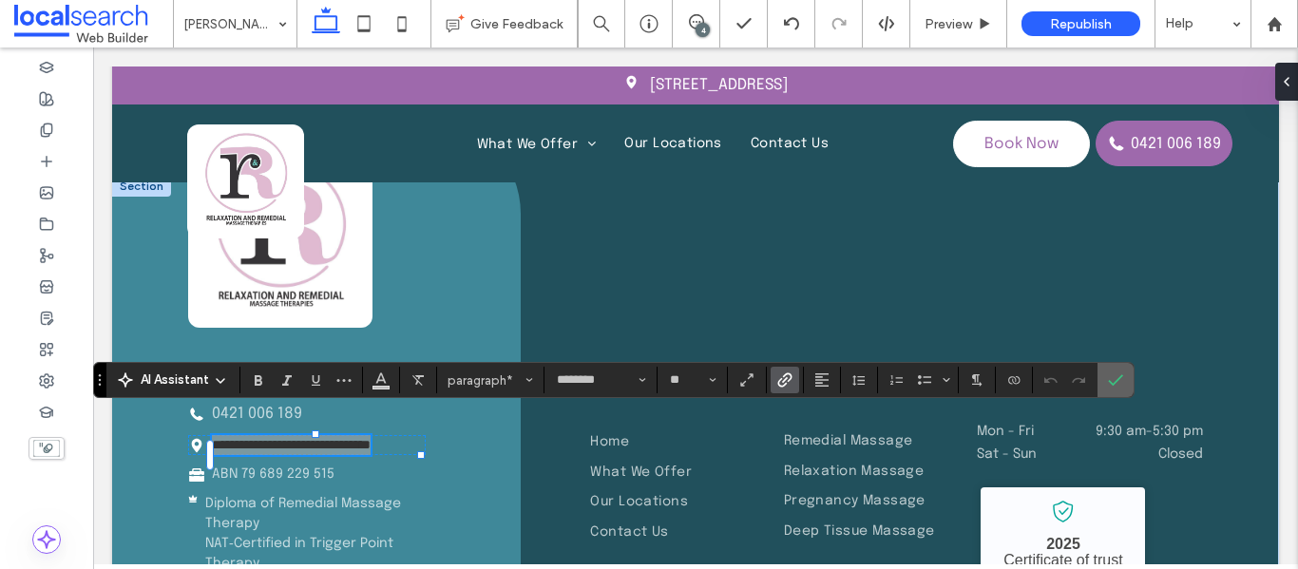
click at [1125, 368] on label "Confirm" at bounding box center [1115, 380] width 29 height 34
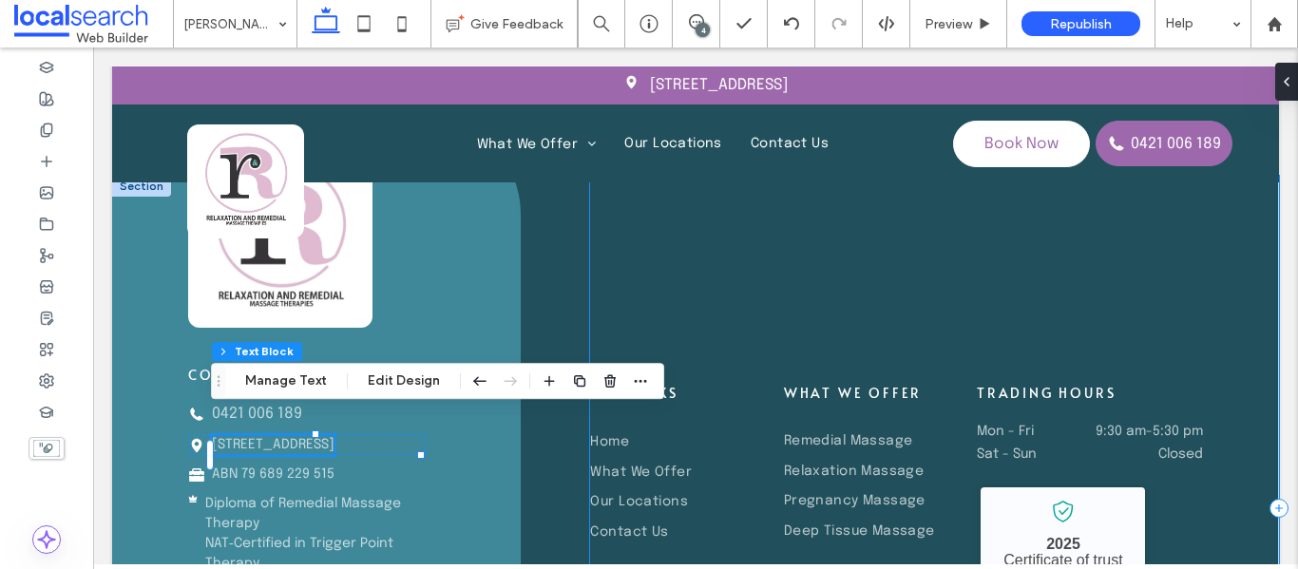
click at [921, 333] on div "site links Home What We Offer Our Locations Contact Us What we offer Remedial M…" at bounding box center [934, 508] width 689 height 665
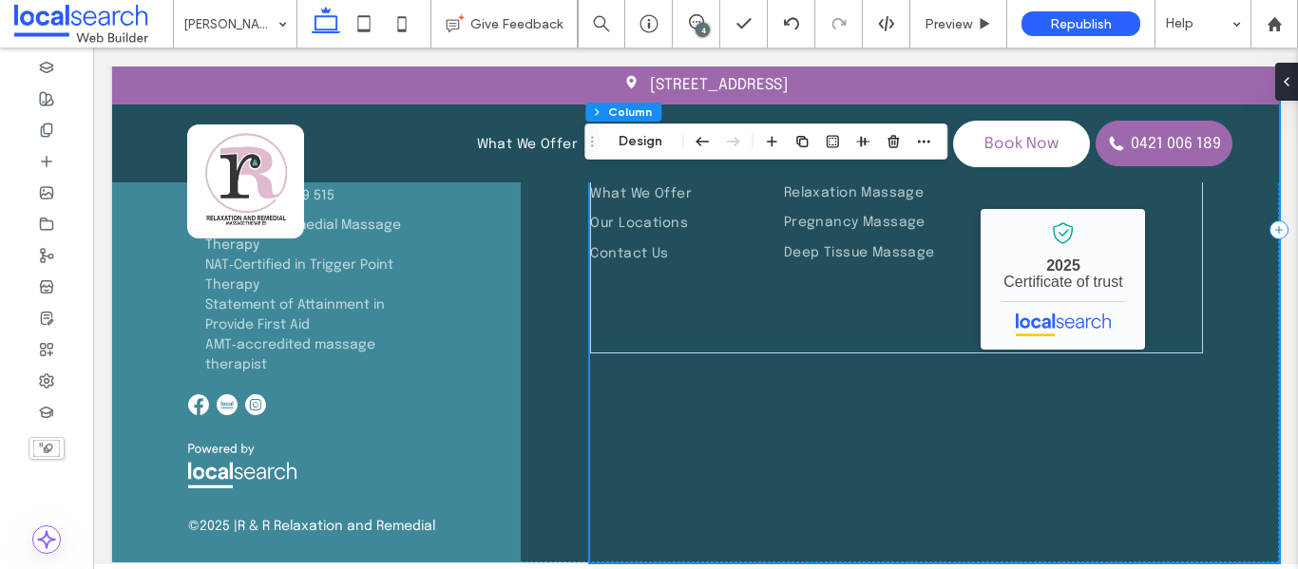
scroll to position [5545, 0]
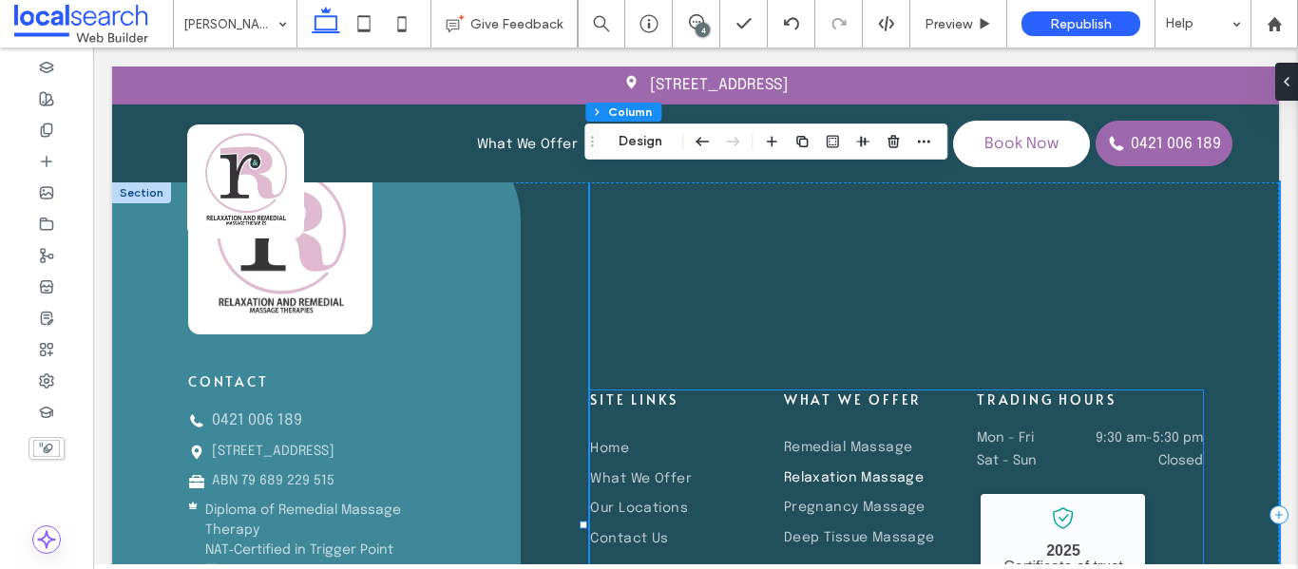
click at [843, 476] on link "Relaxation Massage" at bounding box center [874, 477] width 181 height 30
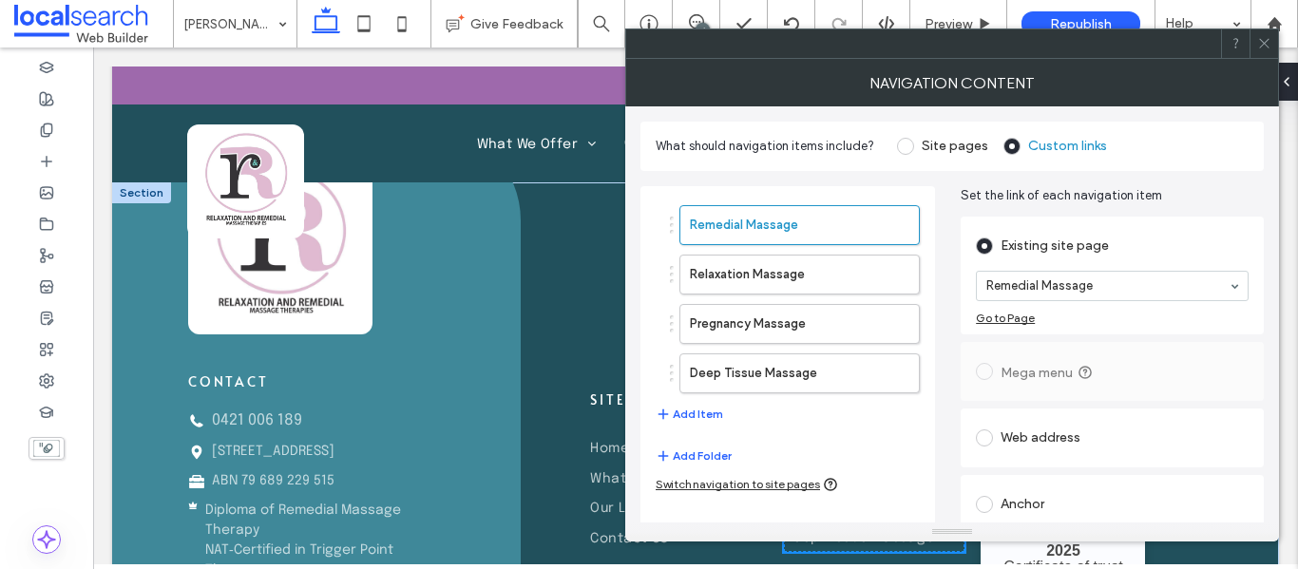
type input "***"
type input "****"
click at [1266, 49] on icon at bounding box center [1264, 43] width 14 height 14
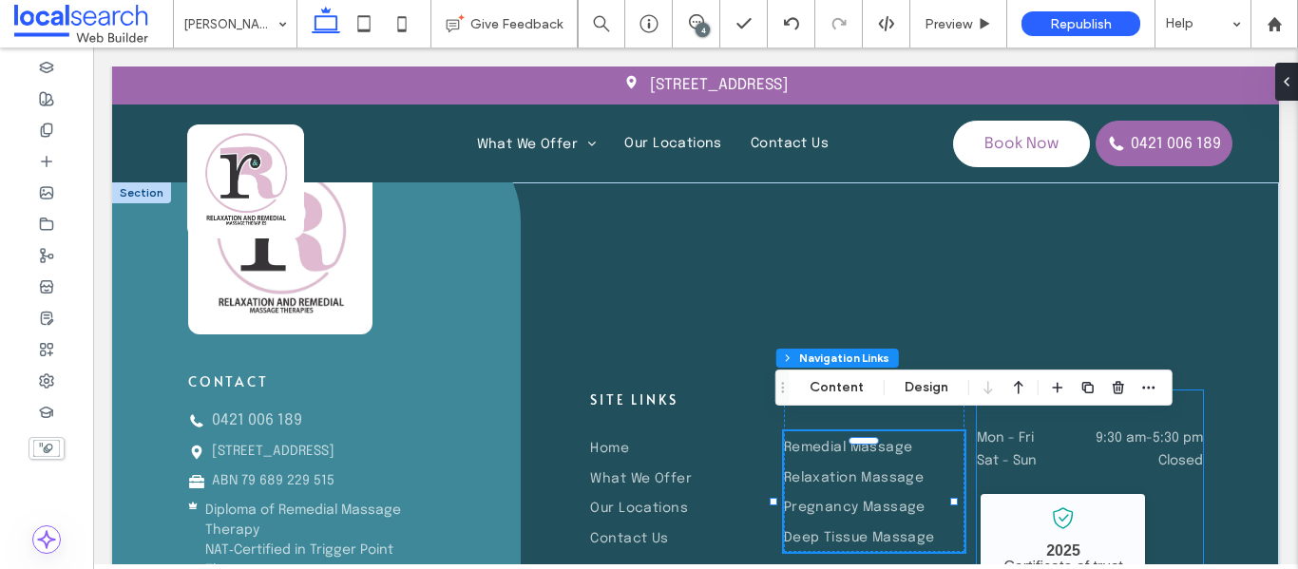
click at [1071, 434] on div "Mon - Fri 9:30 am - 5:30 pm Sat - Sun Closed" at bounding box center [1090, 449] width 226 height 36
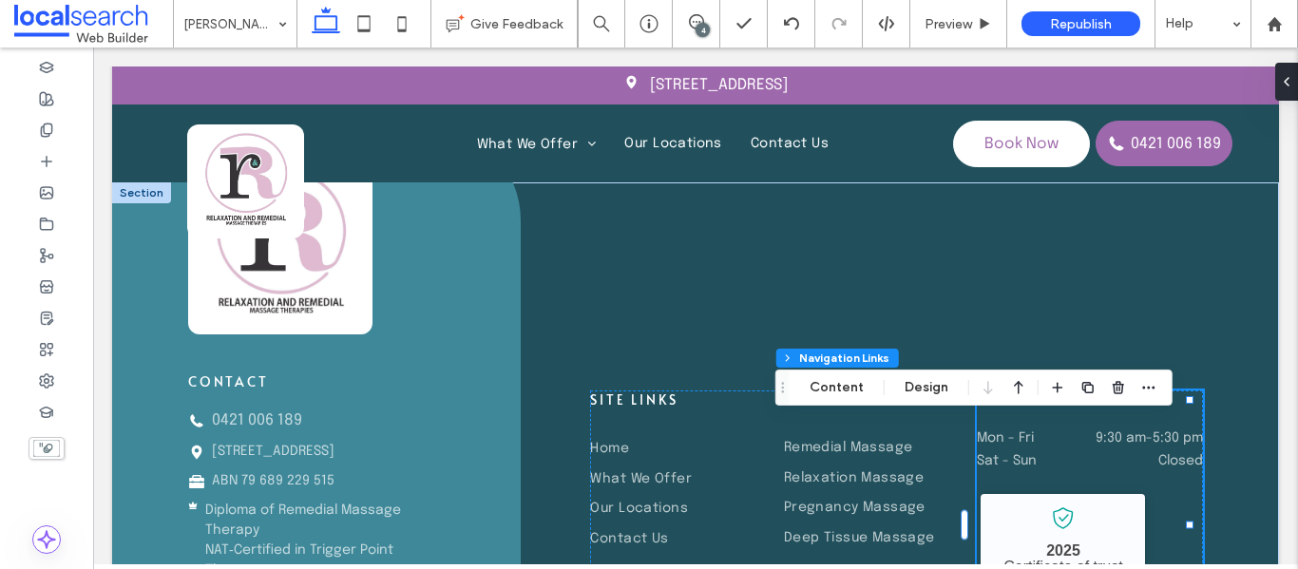
click at [1071, 434] on div "Mon - Fri 9:30 am - 5:30 pm Sat - Sun Closed" at bounding box center [1090, 449] width 226 height 36
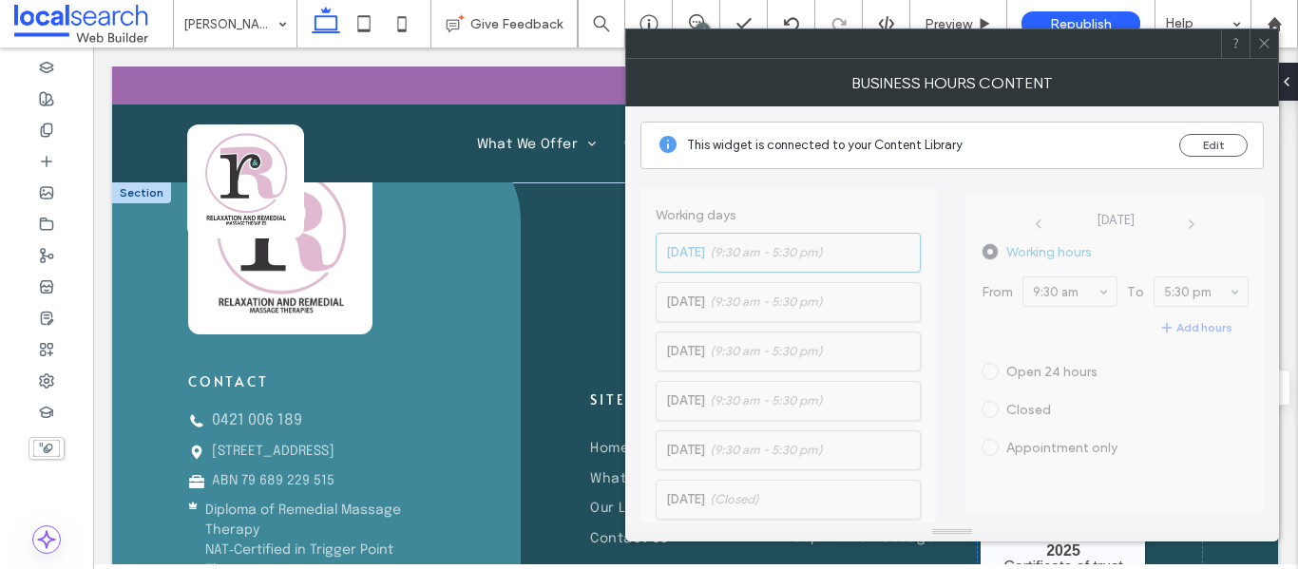
click at [1257, 45] on div at bounding box center [1263, 43] width 29 height 29
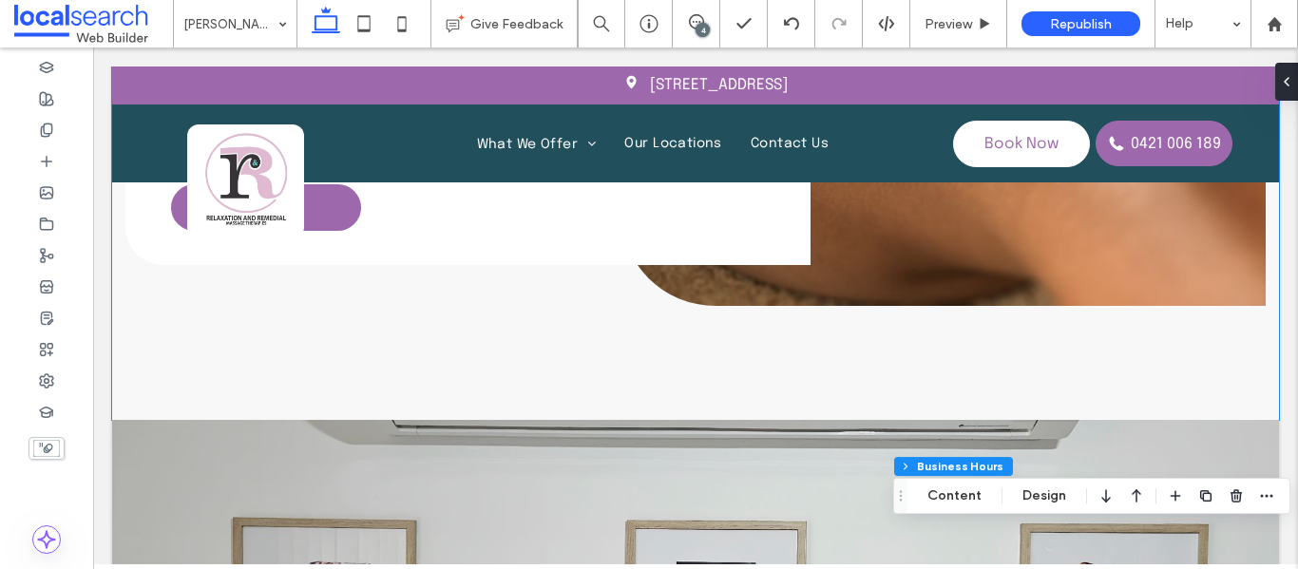
scroll to position [4309, 0]
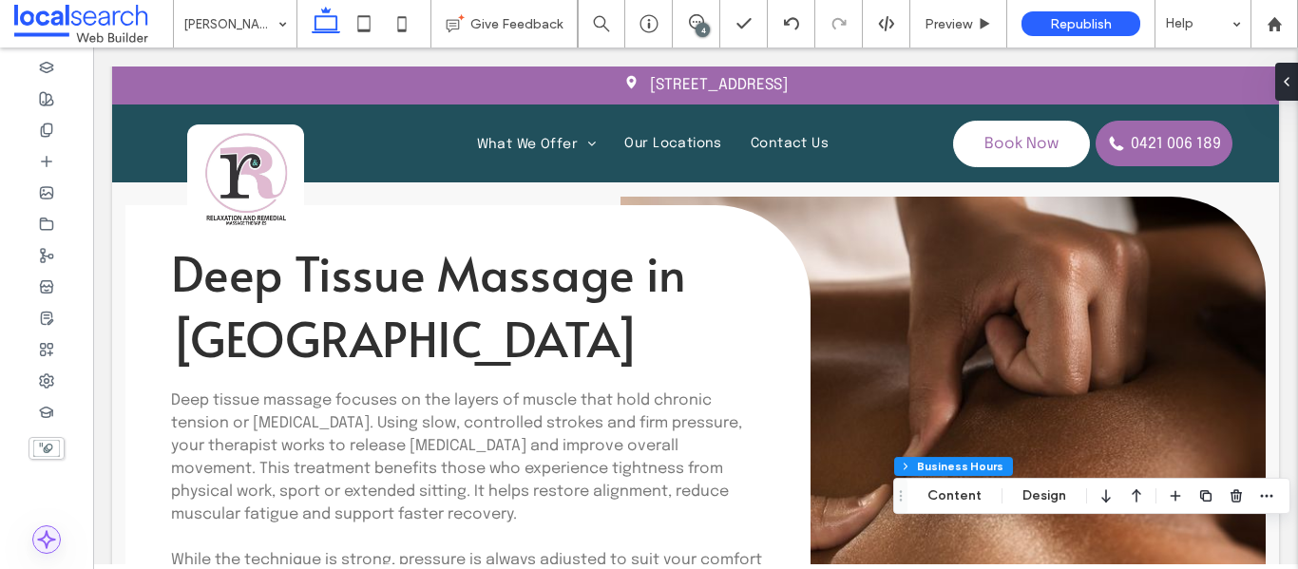
click at [51, 550] on span at bounding box center [46, 539] width 27 height 27
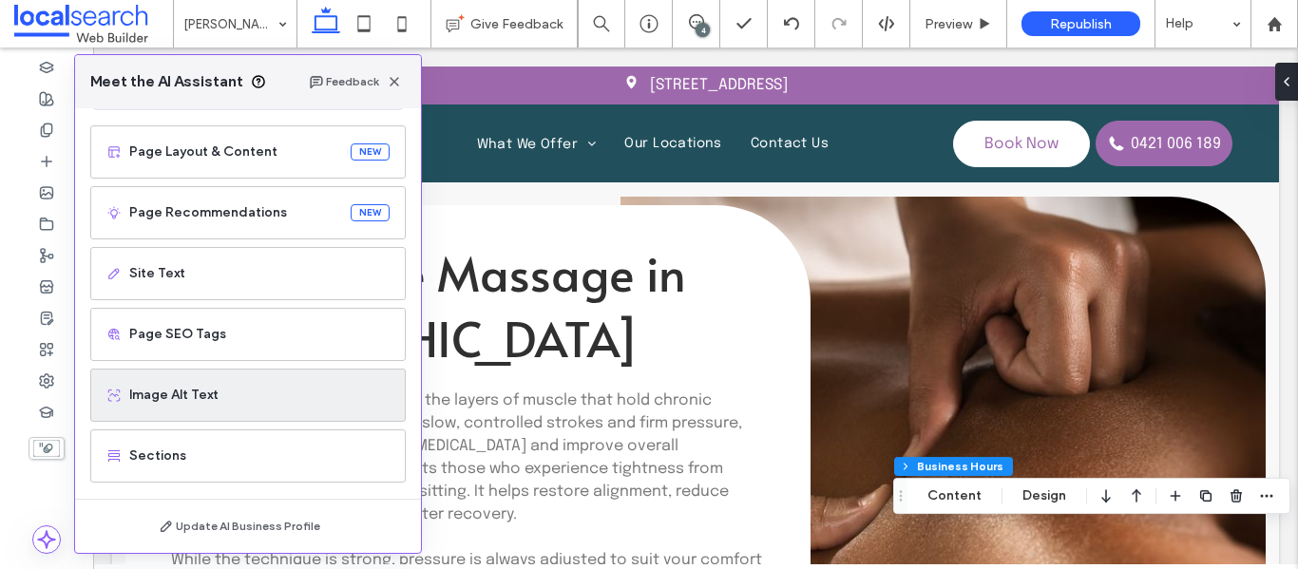
scroll to position [115, 0]
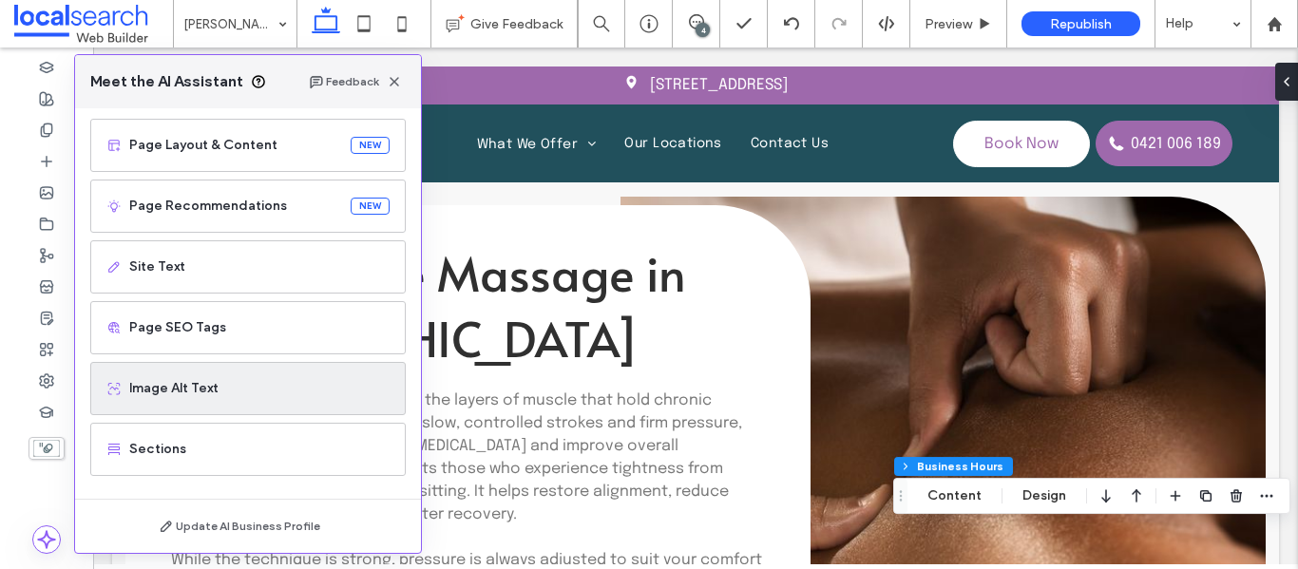
click at [215, 386] on span "Image Alt Text" at bounding box center [259, 388] width 260 height 19
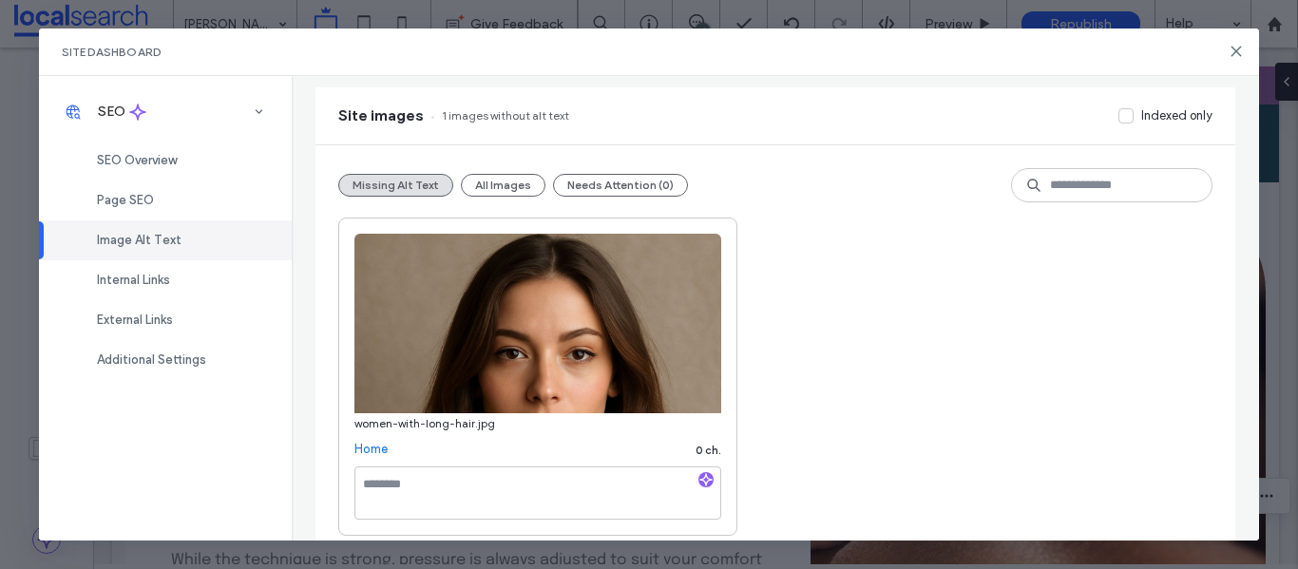
scroll to position [159, 0]
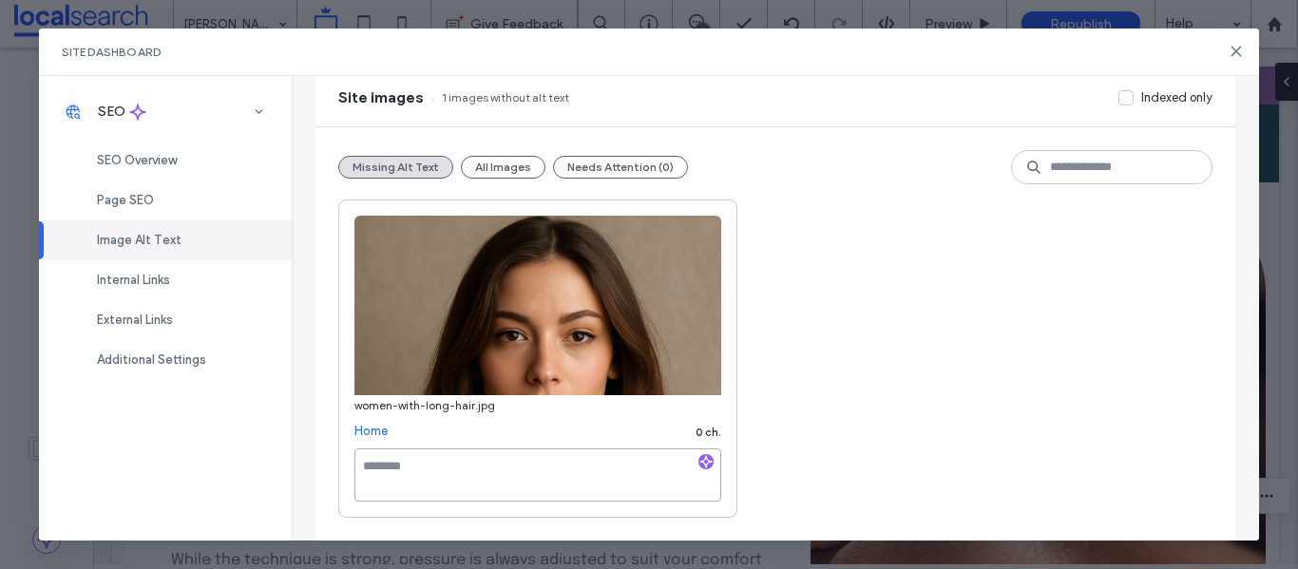
click at [463, 466] on textarea at bounding box center [537, 474] width 367 height 53
click at [708, 466] on icon "button" at bounding box center [705, 461] width 13 height 13
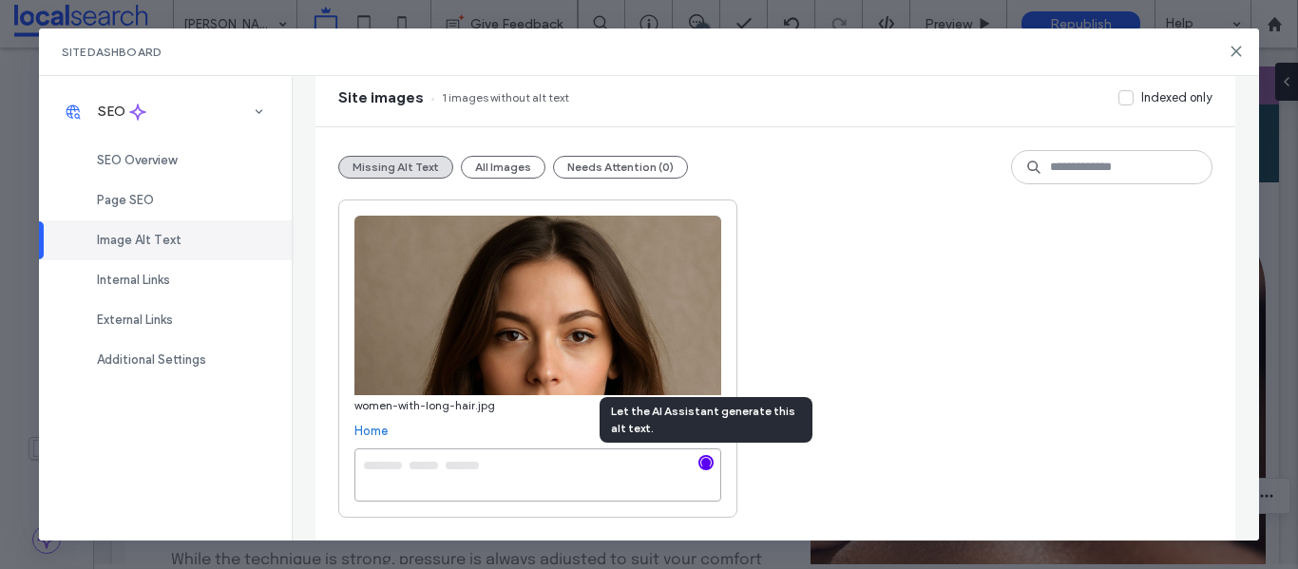
type textarea "**********"
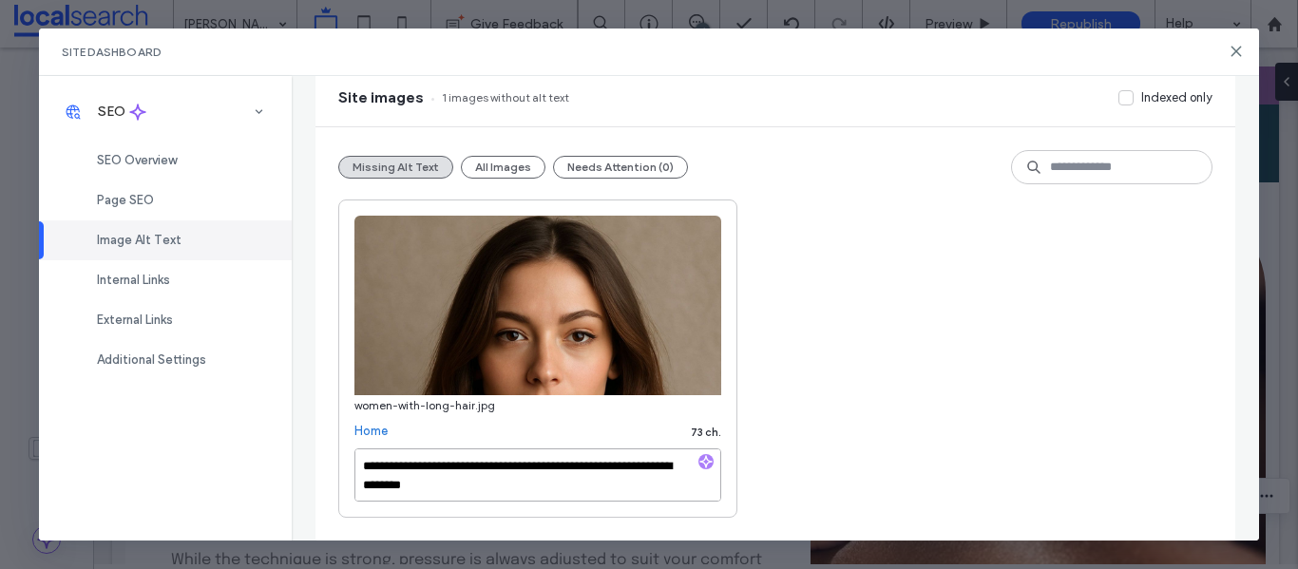
scroll to position [2, 0]
drag, startPoint x: 517, startPoint y: 472, endPoint x: 673, endPoint y: 501, distance: 158.4
click at [673, 501] on textarea "**********" at bounding box center [537, 474] width 367 height 53
click at [554, 492] on textarea "**********" at bounding box center [537, 474] width 367 height 53
click at [523, 486] on textarea "**********" at bounding box center [537, 474] width 367 height 53
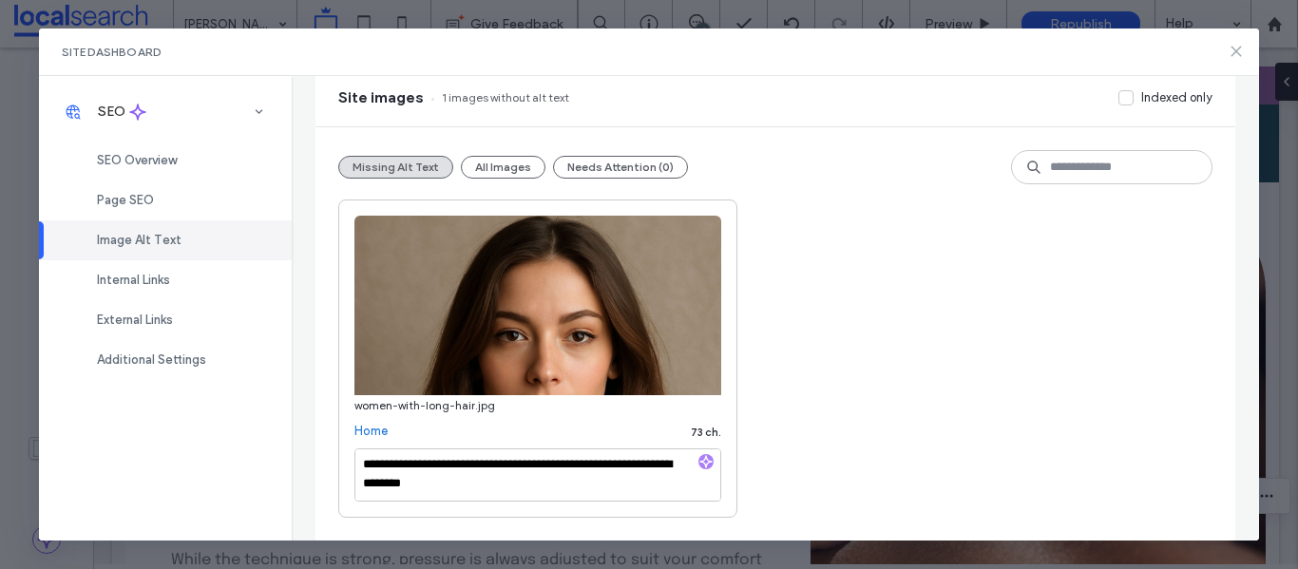
click at [1241, 45] on icon at bounding box center [1235, 51] width 15 height 15
